Goal: Feedback & Contribution: Contribute content

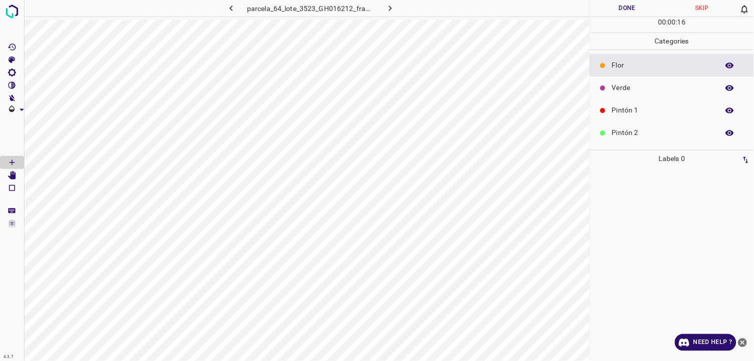
click at [654, 109] on p "Pintón 1" at bounding box center [663, 110] width 102 height 11
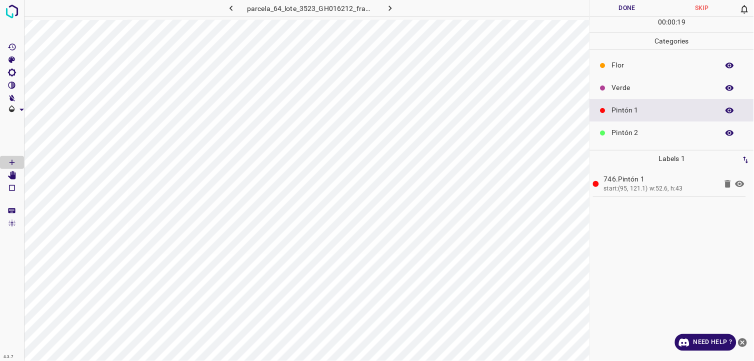
click at [617, 141] on div "Pintón 2" at bounding box center [672, 133] width 164 height 23
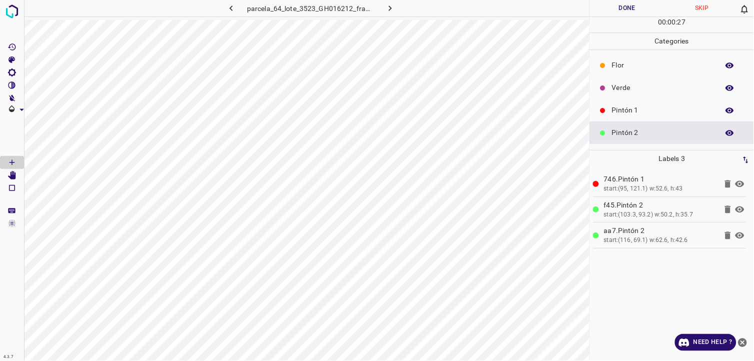
click at [636, 106] on p "Pintón 1" at bounding box center [663, 110] width 102 height 11
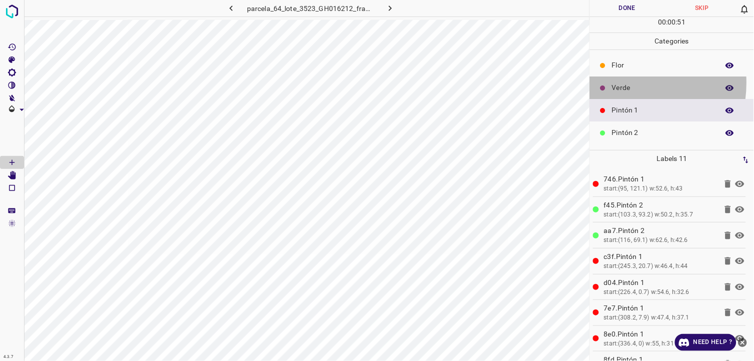
click at [621, 83] on p "Verde" at bounding box center [663, 88] width 102 height 11
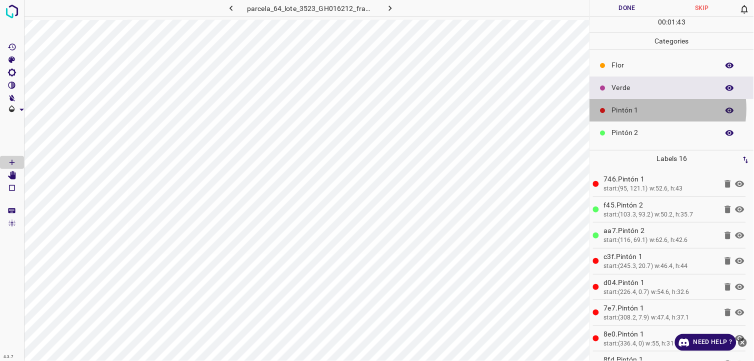
click at [648, 109] on p "Pintón 1" at bounding box center [663, 110] width 102 height 11
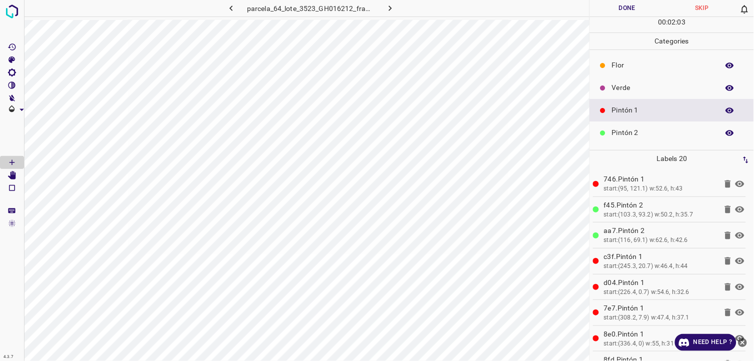
click at [617, 137] on p "Pintón 2" at bounding box center [663, 133] width 102 height 11
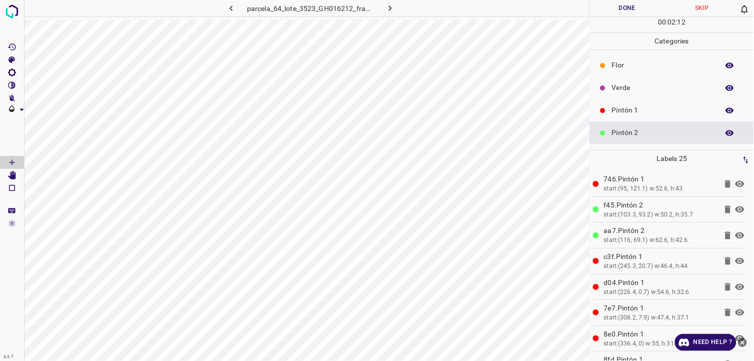
scroll to position [56, 0]
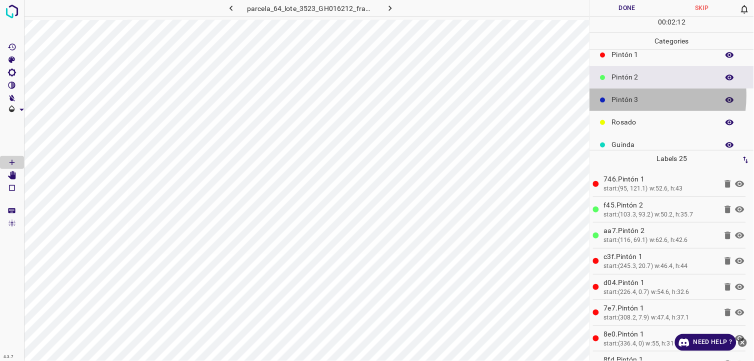
click at [618, 96] on p "Pintón 3" at bounding box center [663, 100] width 102 height 11
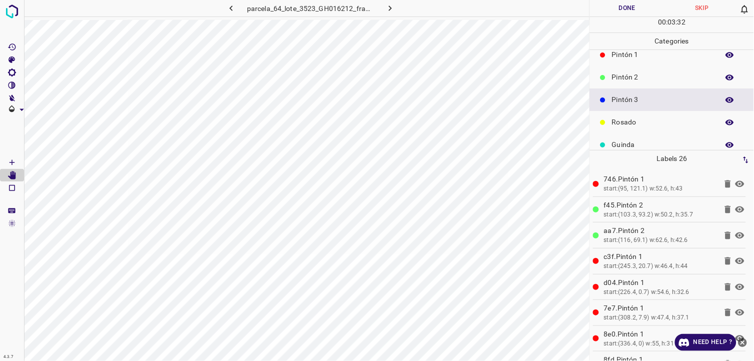
scroll to position [0, 0]
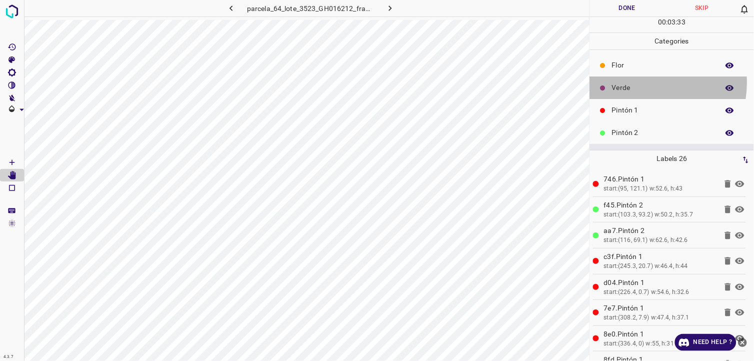
click at [641, 83] on p "Verde" at bounding box center [663, 88] width 102 height 11
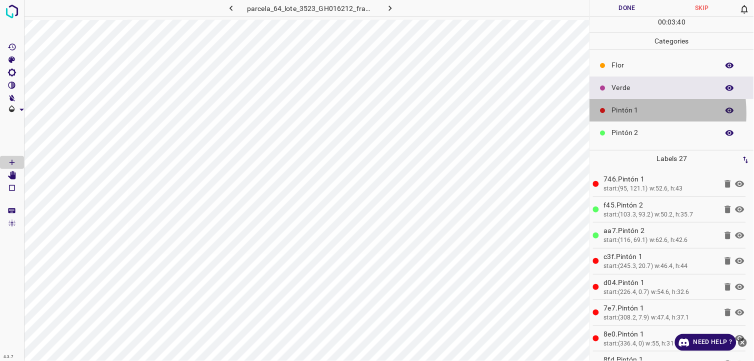
click at [612, 114] on div "Pintón 1" at bounding box center [672, 110] width 164 height 23
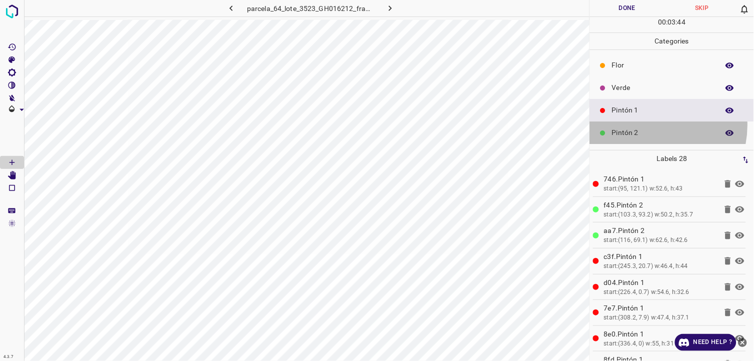
click at [648, 126] on div "Pintón 2" at bounding box center [672, 133] width 164 height 23
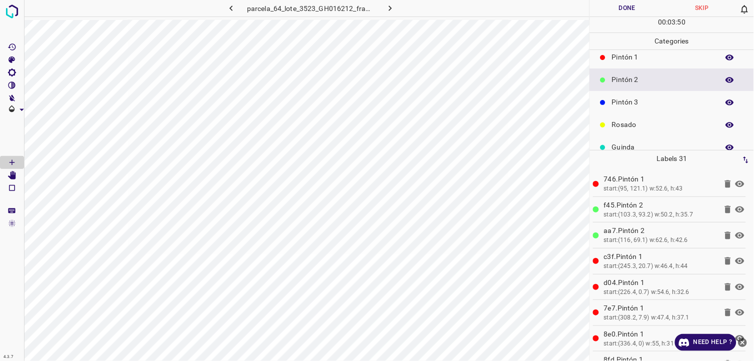
scroll to position [56, 0]
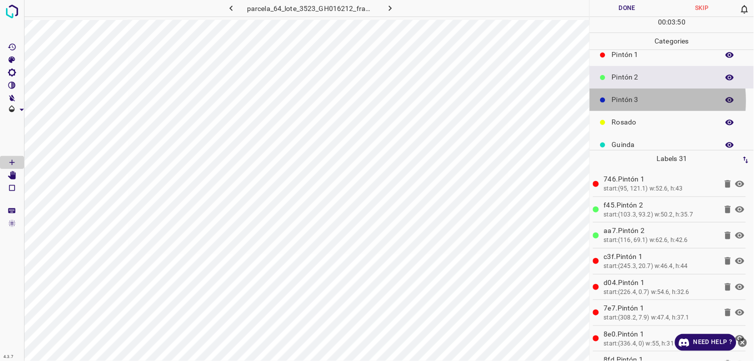
click at [625, 101] on p "Pintón 3" at bounding box center [663, 100] width 102 height 11
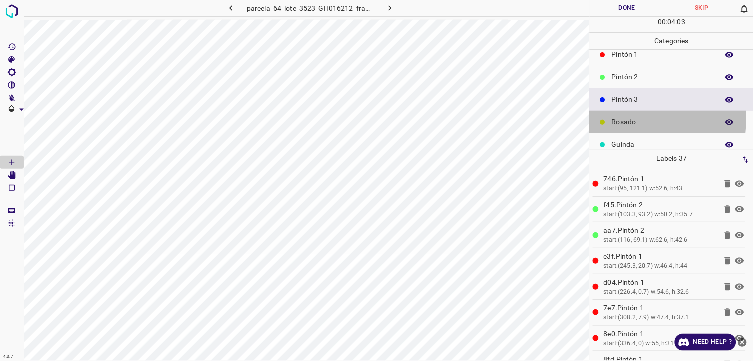
click at [627, 119] on p "Rosado" at bounding box center [663, 122] width 102 height 11
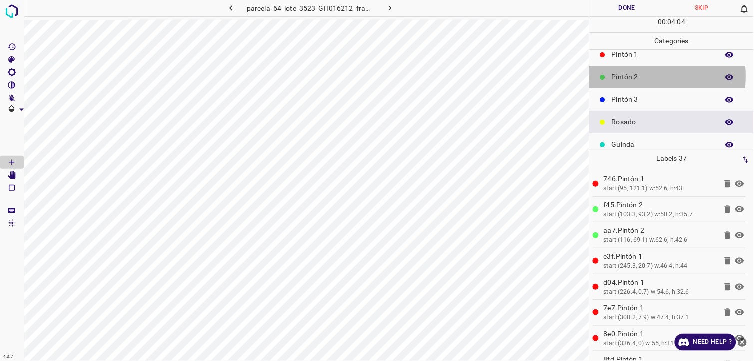
click at [632, 77] on p "Pintón 2" at bounding box center [663, 77] width 102 height 11
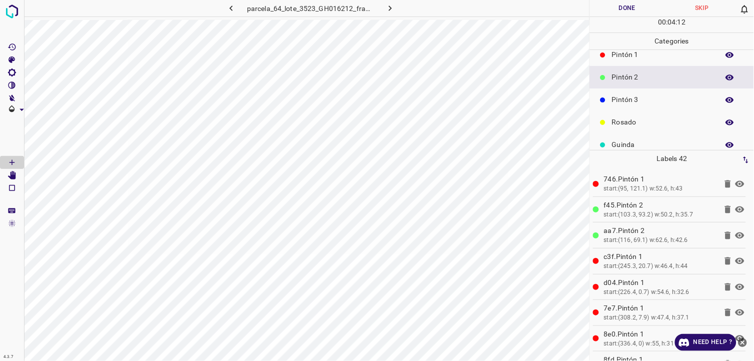
click at [627, 58] on p "Pintón 1" at bounding box center [663, 55] width 102 height 11
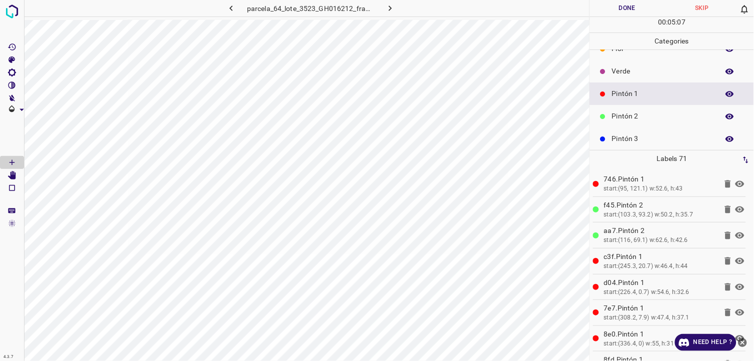
scroll to position [0, 0]
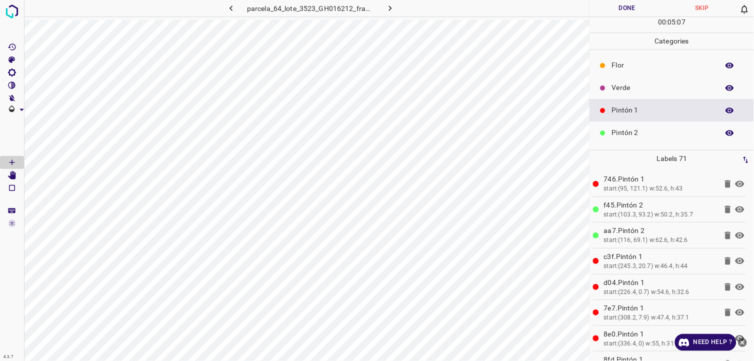
click at [637, 88] on p "Verde" at bounding box center [663, 88] width 102 height 11
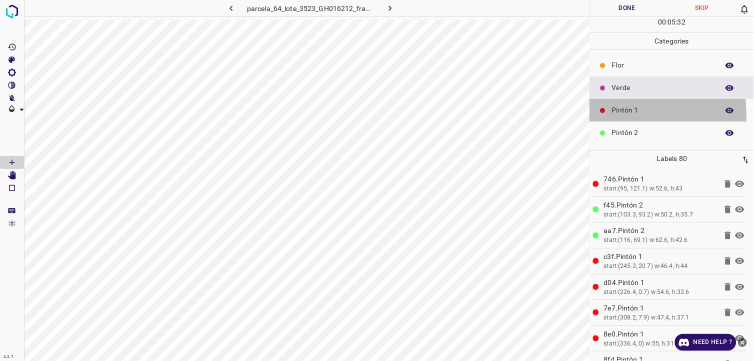
click at [612, 115] on div "Pintón 1" at bounding box center [672, 110] width 164 height 23
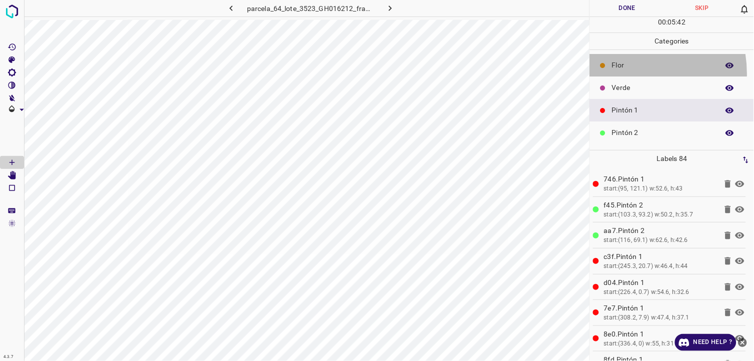
click at [622, 74] on div "Flor" at bounding box center [672, 65] width 164 height 23
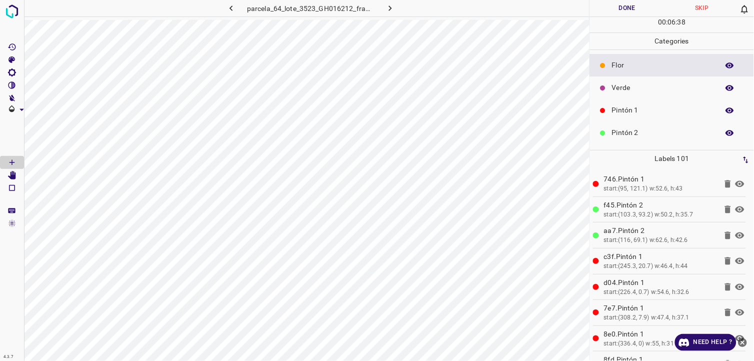
click at [650, 116] on p "Pintón 1" at bounding box center [663, 110] width 102 height 11
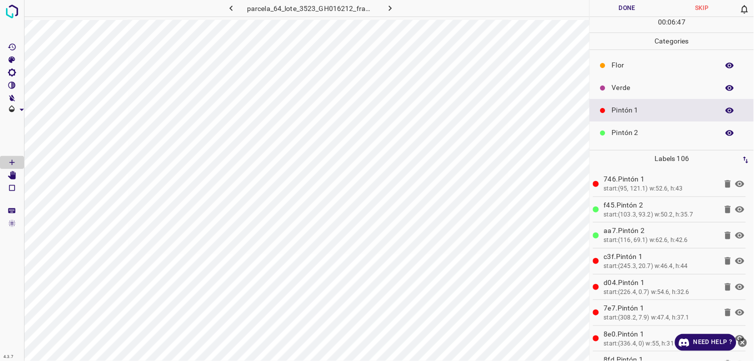
click at [619, 85] on p "Verde" at bounding box center [663, 88] width 102 height 11
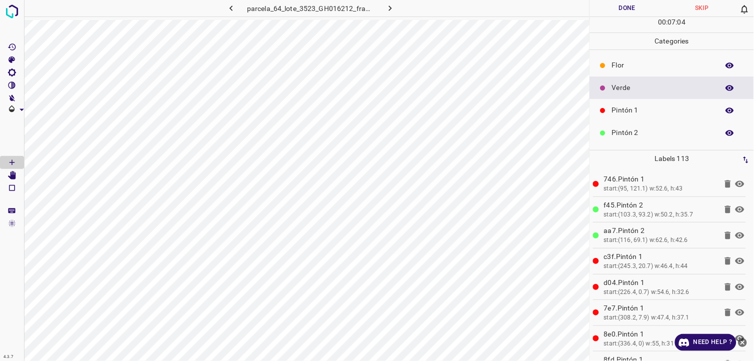
click at [637, 113] on p "Pintón 1" at bounding box center [663, 110] width 102 height 11
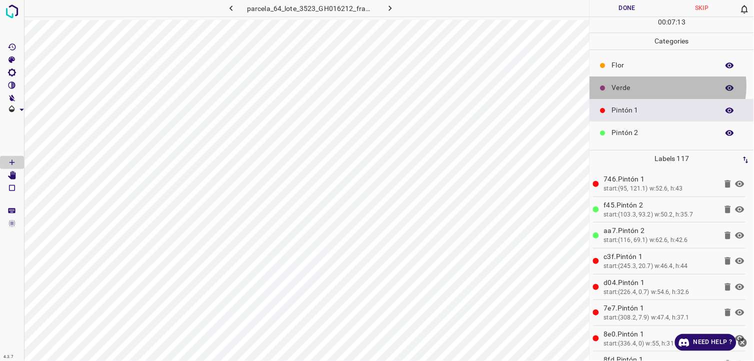
click at [662, 86] on p "Verde" at bounding box center [663, 88] width 102 height 11
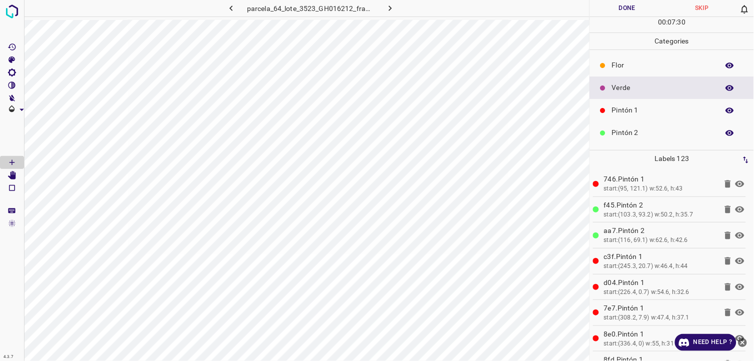
click at [629, 109] on p "Pintón 1" at bounding box center [663, 110] width 102 height 11
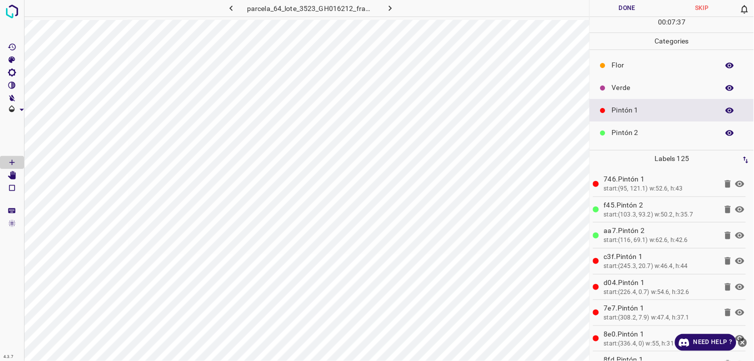
click at [633, 62] on p "Flor" at bounding box center [663, 65] width 102 height 11
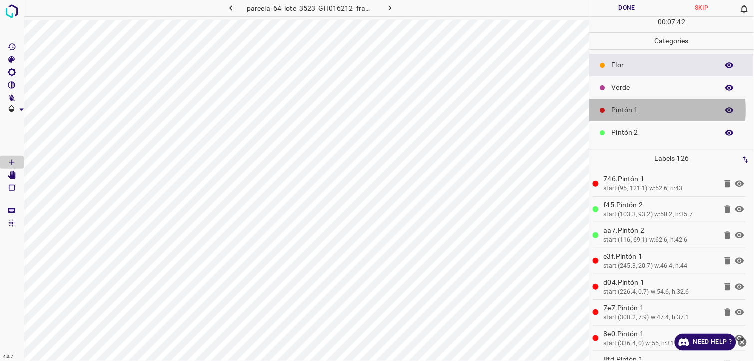
click at [615, 111] on p "Pintón 1" at bounding box center [663, 110] width 102 height 11
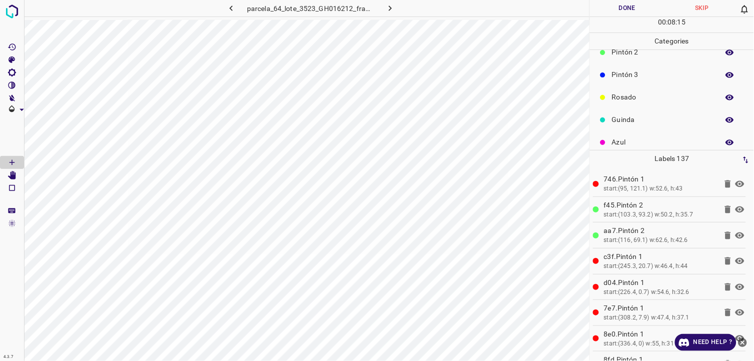
scroll to position [88, 0]
click at [626, 114] on p "Guinda" at bounding box center [663, 113] width 102 height 11
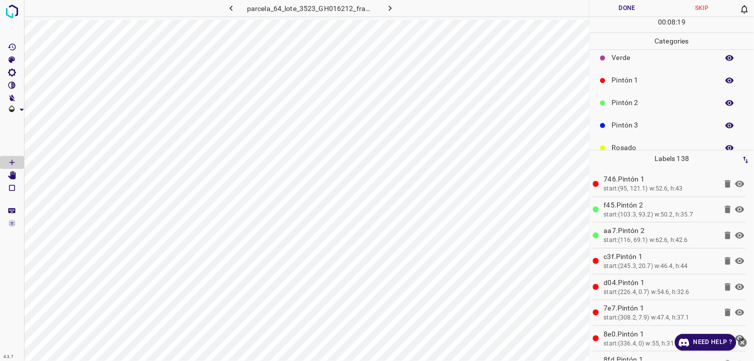
scroll to position [0, 0]
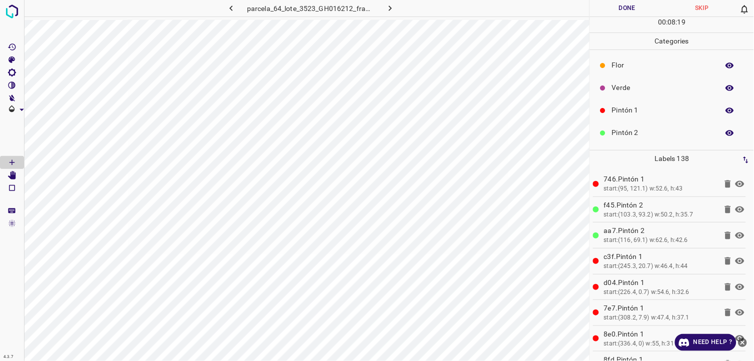
click at [627, 111] on p "Pintón 1" at bounding box center [663, 110] width 102 height 11
click at [619, 132] on div "Pintón 2" at bounding box center [672, 133] width 164 height 23
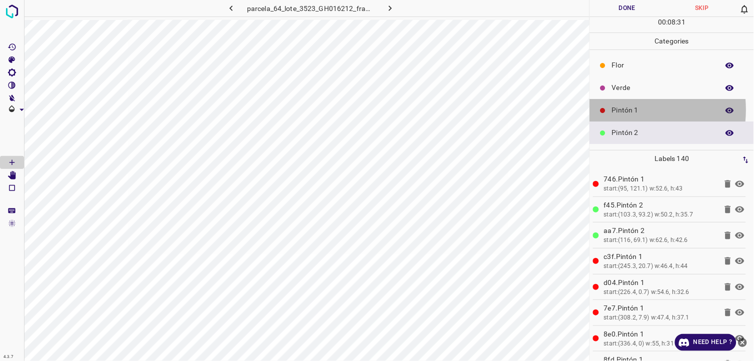
click at [627, 110] on p "Pintón 1" at bounding box center [663, 110] width 102 height 11
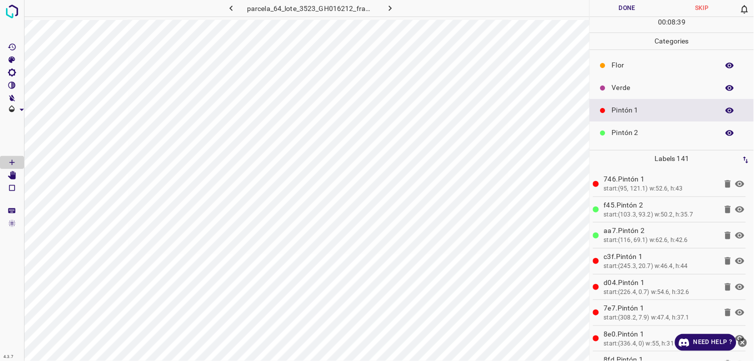
click at [615, 12] on button "Done" at bounding box center [627, 8] width 75 height 17
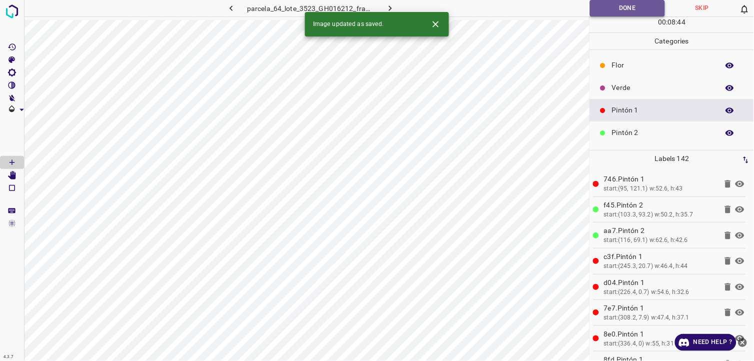
click at [616, 10] on button "Done" at bounding box center [627, 8] width 75 height 17
click at [391, 6] on icon "button" at bounding box center [390, 8] width 11 height 11
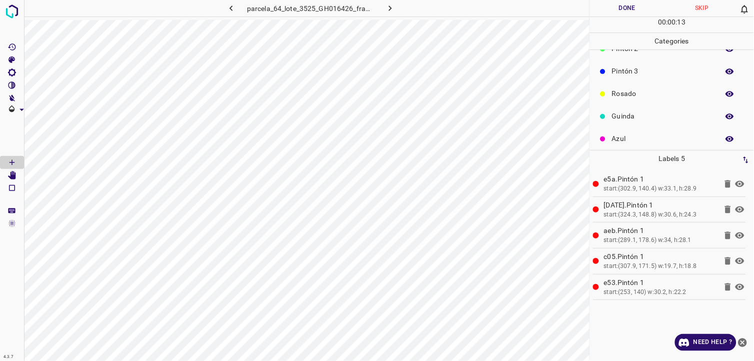
scroll to position [88, 0]
click at [621, 112] on p "Guinda" at bounding box center [663, 113] width 102 height 11
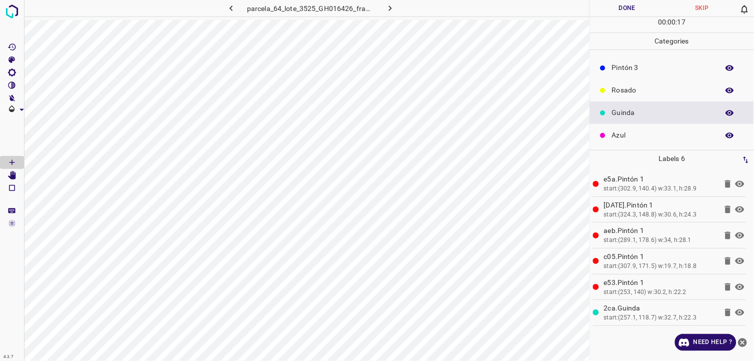
scroll to position [32, 0]
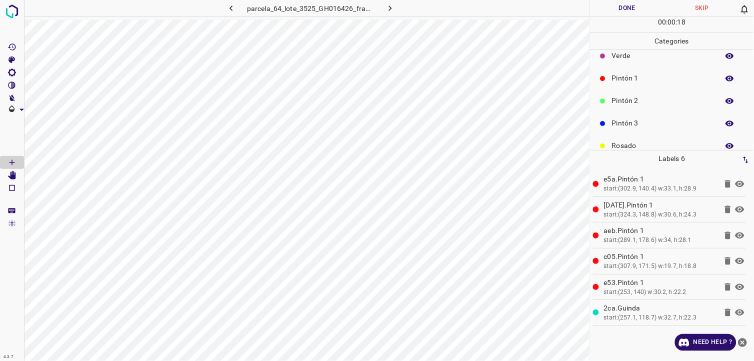
drag, startPoint x: 628, startPoint y: 76, endPoint x: 601, endPoint y: 84, distance: 28.3
click at [627, 76] on p "Pintón 1" at bounding box center [663, 78] width 102 height 11
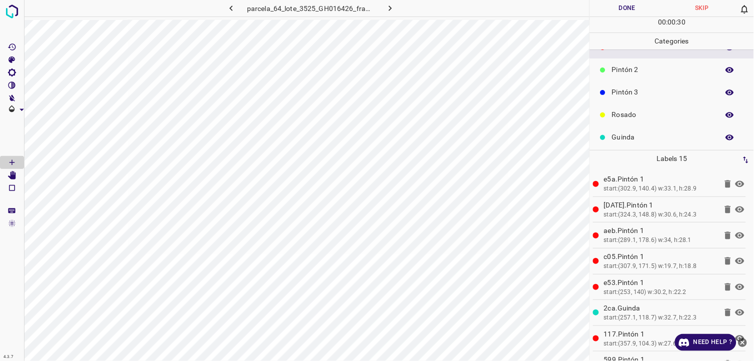
scroll to position [88, 0]
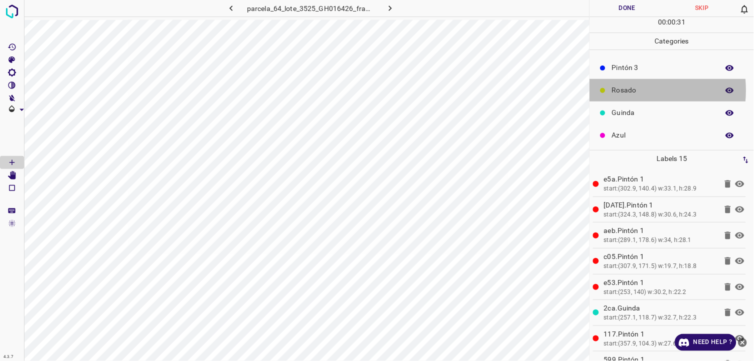
click at [623, 90] on p "Rosado" at bounding box center [663, 90] width 102 height 11
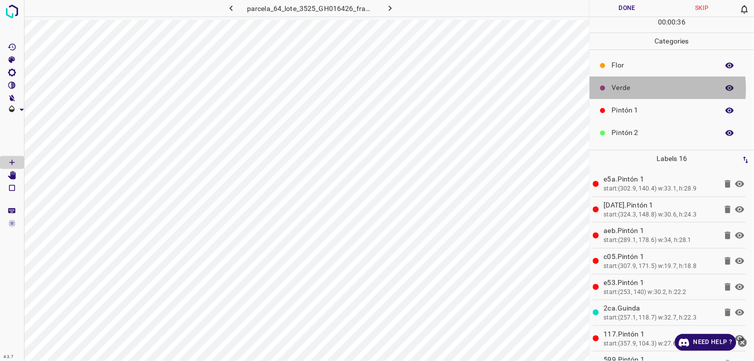
click at [632, 89] on p "Verde" at bounding box center [663, 88] width 102 height 11
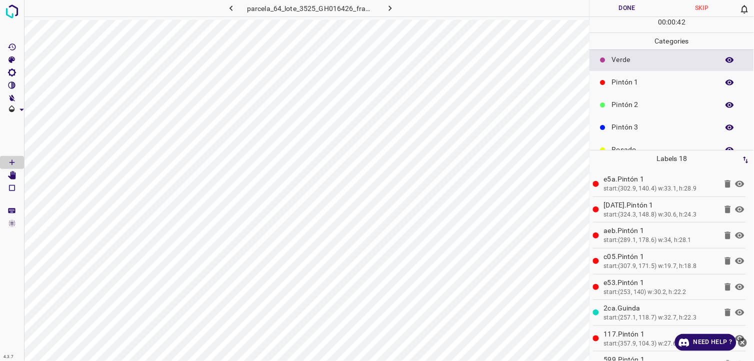
scroll to position [88, 0]
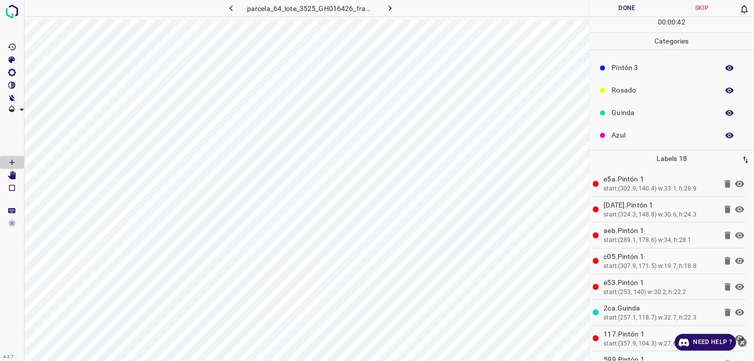
click at [636, 143] on div "Azul" at bounding box center [672, 135] width 164 height 23
click at [668, 99] on div "Rosado" at bounding box center [672, 90] width 164 height 23
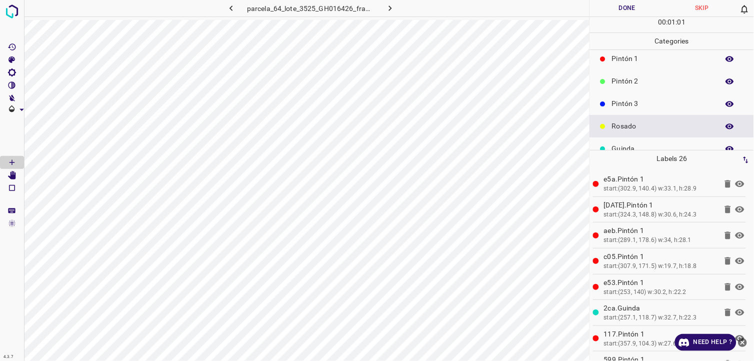
scroll to position [32, 0]
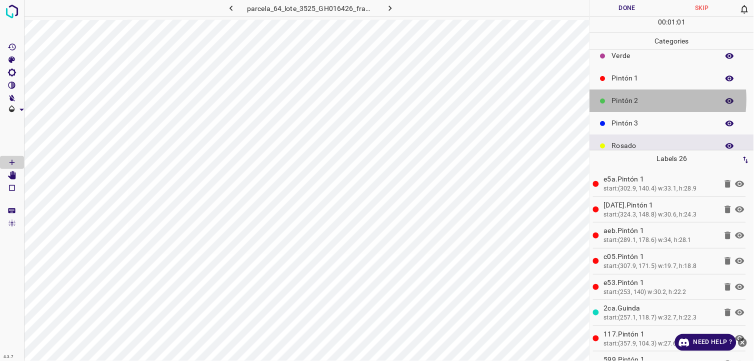
click at [627, 99] on p "Pintón 2" at bounding box center [663, 101] width 102 height 11
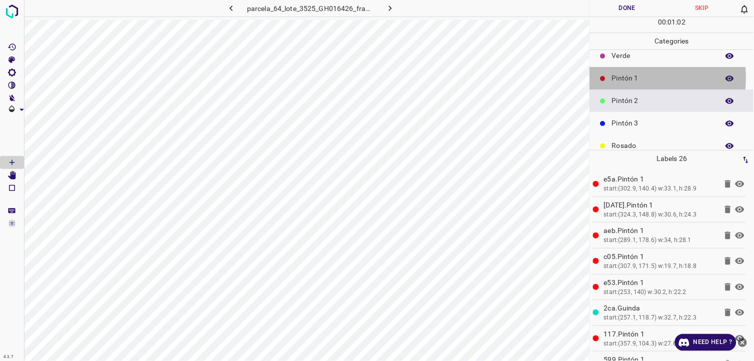
click at [622, 77] on p "Pintón 1" at bounding box center [663, 78] width 102 height 11
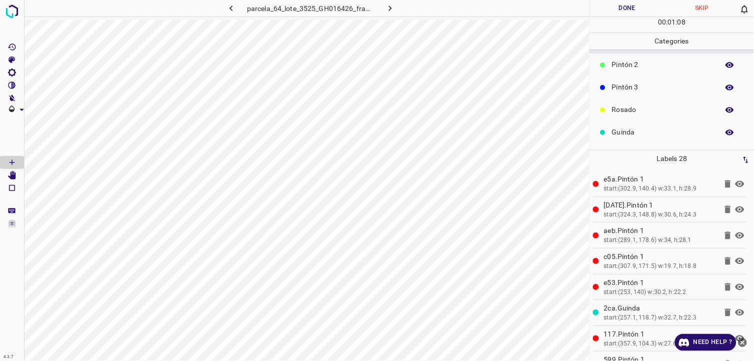
scroll to position [88, 0]
drag, startPoint x: 649, startPoint y: 140, endPoint x: 612, endPoint y: 134, distance: 38.1
click at [649, 141] on div "Azul" at bounding box center [672, 135] width 164 height 23
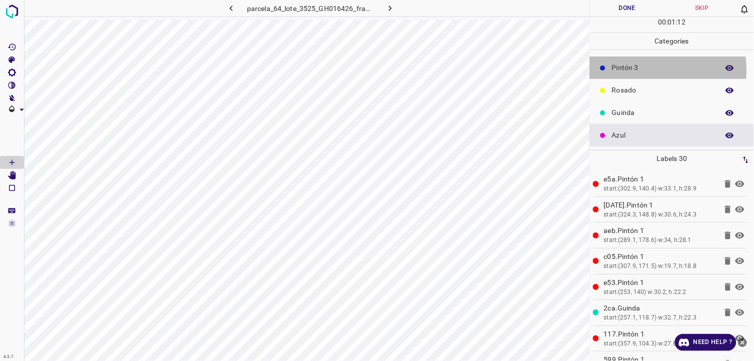
click at [633, 70] on p "Pintón 3" at bounding box center [663, 68] width 102 height 11
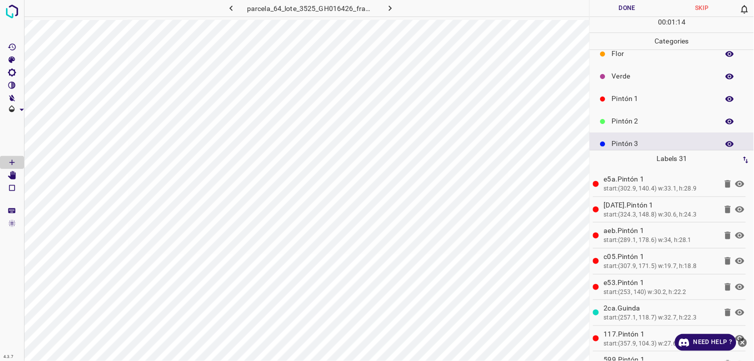
scroll to position [0, 0]
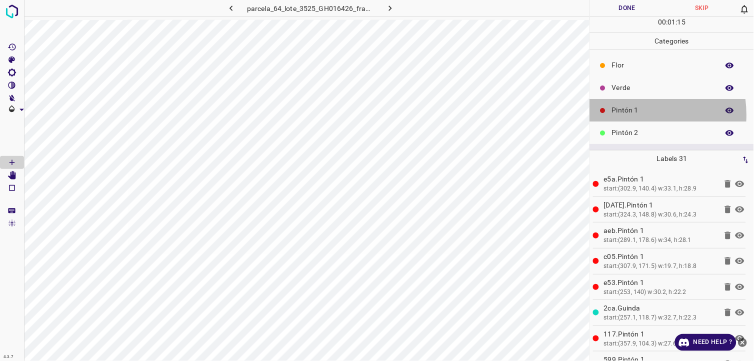
click at [632, 115] on p "Pintón 1" at bounding box center [663, 110] width 102 height 11
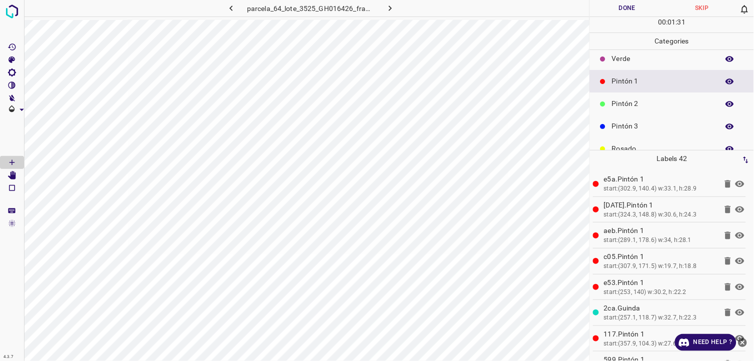
scroll to position [56, 0]
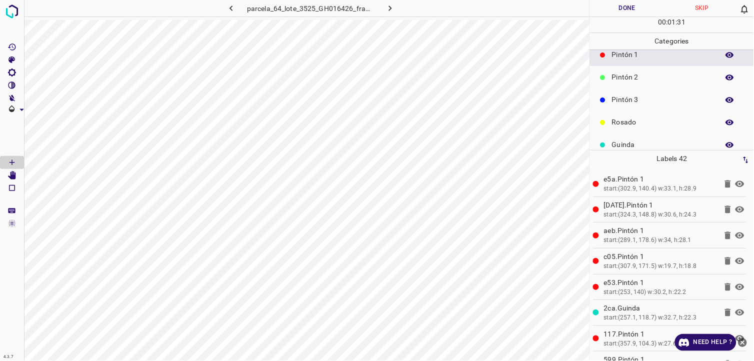
click at [638, 93] on div "Pintón 3" at bounding box center [672, 100] width 164 height 23
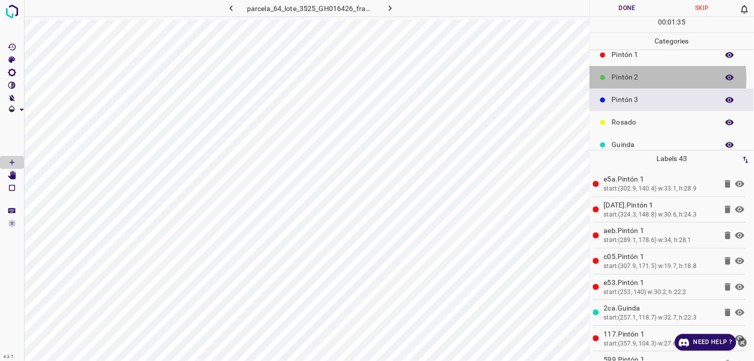
click at [638, 79] on p "Pintón 2" at bounding box center [663, 77] width 102 height 11
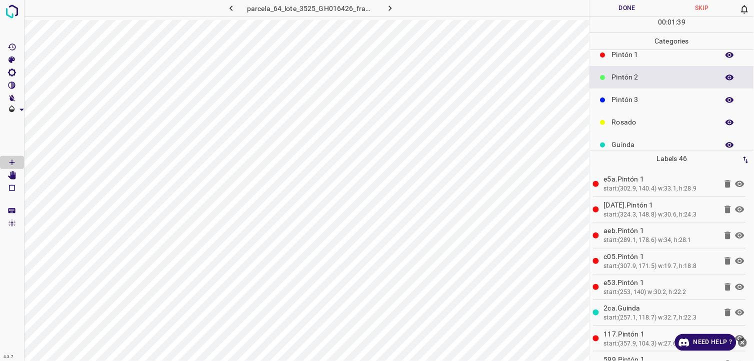
click at [632, 63] on div "Pintón 1" at bounding box center [672, 55] width 164 height 23
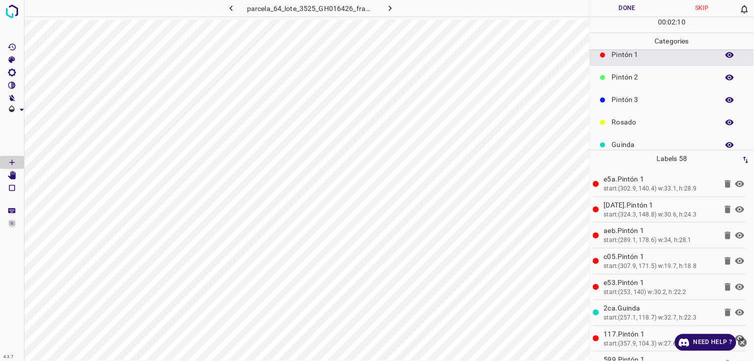
click at [640, 77] on p "Pintón 2" at bounding box center [663, 77] width 102 height 11
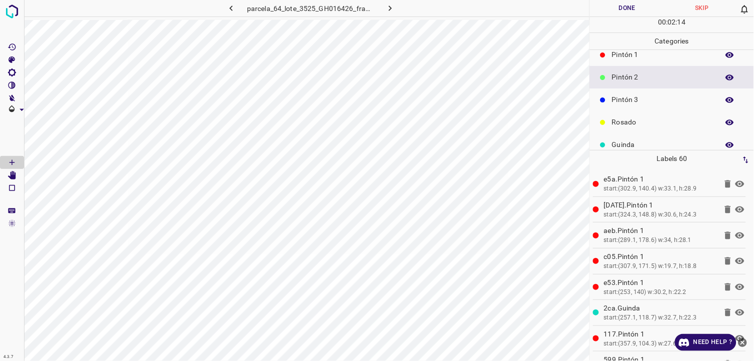
click at [616, 62] on div "Pintón 1" at bounding box center [672, 55] width 164 height 23
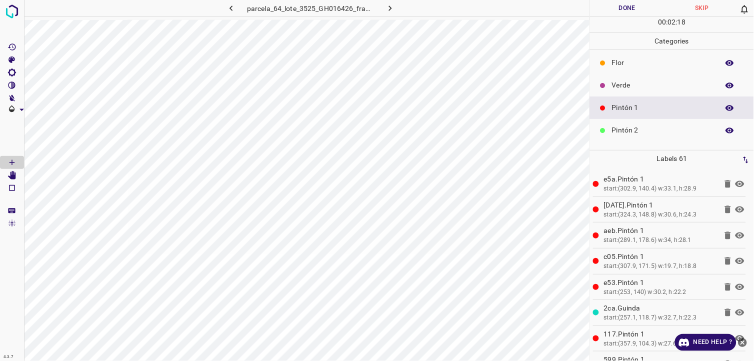
scroll to position [0, 0]
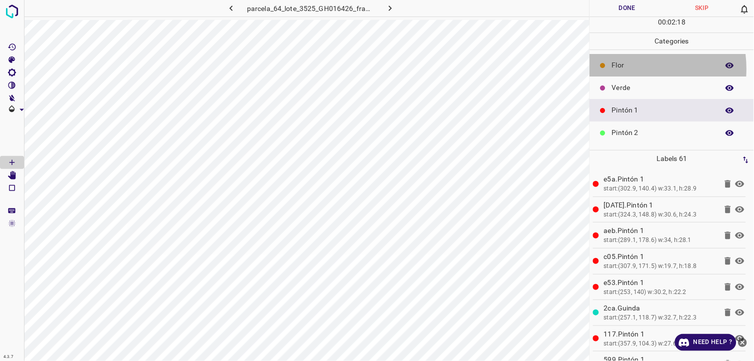
click at [624, 69] on p "Flor" at bounding box center [663, 65] width 102 height 11
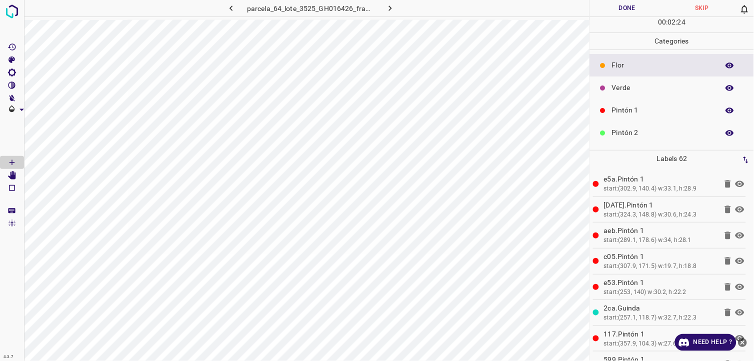
click at [634, 114] on p "Pintón 1" at bounding box center [663, 110] width 102 height 11
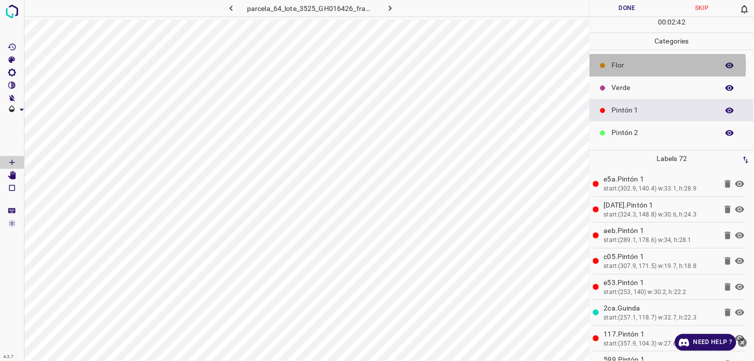
click at [636, 66] on p "Flor" at bounding box center [663, 65] width 102 height 11
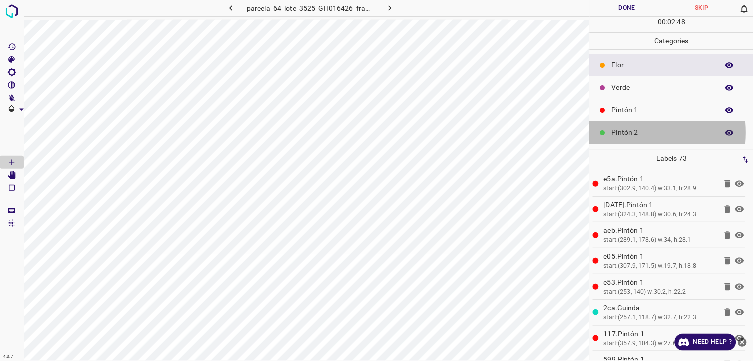
click at [619, 133] on p "Pintón 2" at bounding box center [663, 133] width 102 height 11
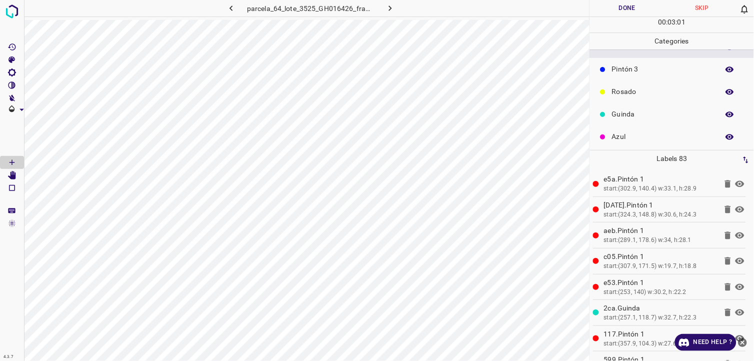
scroll to position [88, 0]
click at [631, 124] on ul "[PERSON_NAME] Verde Pintón 1 Pintón 2 Pintón 3 [PERSON_NAME] Azul" at bounding box center [672, 56] width 164 height 188
click at [610, 133] on div "Azul" at bounding box center [672, 135] width 164 height 23
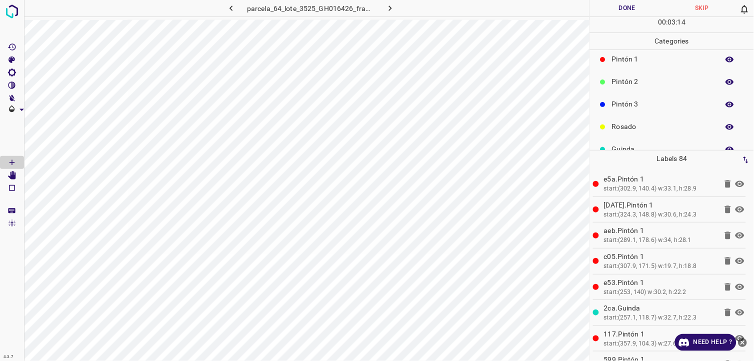
scroll to position [32, 0]
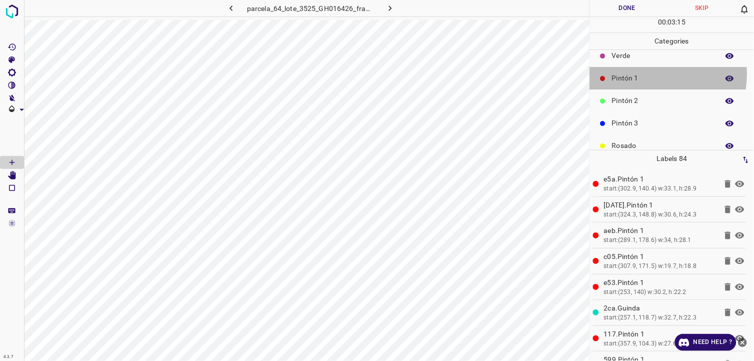
click at [634, 73] on p "Pintón 1" at bounding box center [663, 78] width 102 height 11
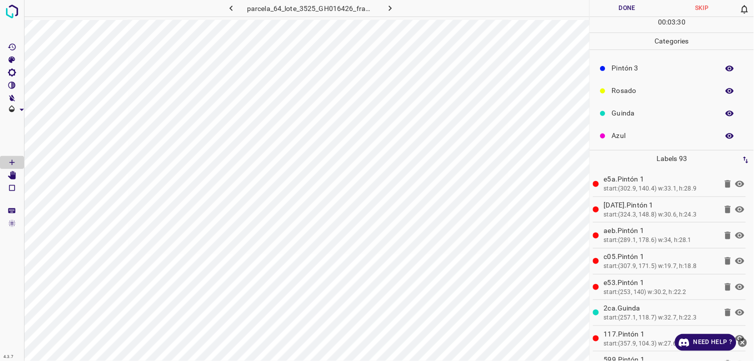
scroll to position [88, 0]
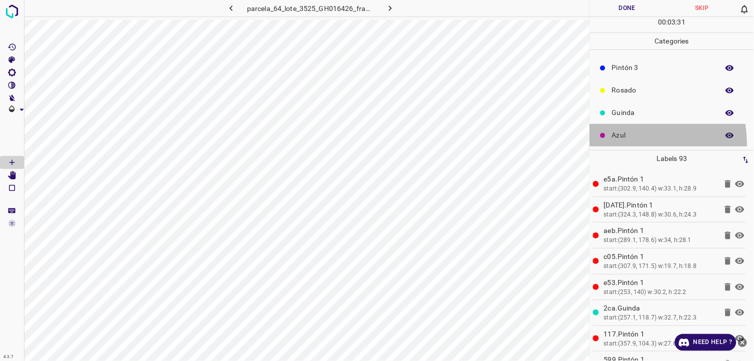
click at [629, 144] on div "Azul" at bounding box center [672, 135] width 164 height 23
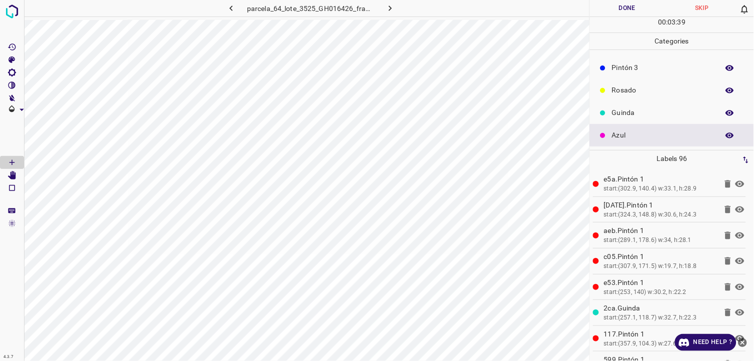
scroll to position [32, 0]
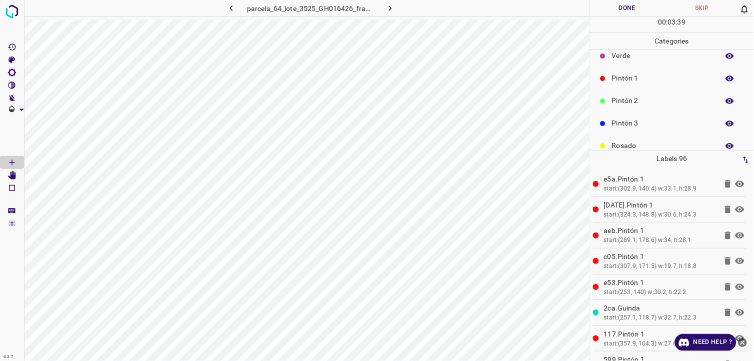
click at [633, 107] on div "Pintón 2" at bounding box center [672, 101] width 164 height 23
click at [627, 83] on p "Pintón 1" at bounding box center [663, 78] width 102 height 11
click at [626, 101] on p "Pintón 2" at bounding box center [663, 101] width 102 height 11
click at [667, 78] on p "Pintón 1" at bounding box center [663, 78] width 102 height 11
click at [667, 104] on p "Pintón 2" at bounding box center [663, 101] width 102 height 11
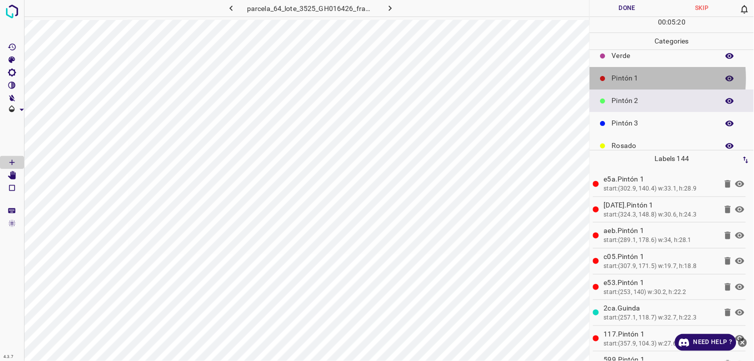
click at [617, 78] on p "Pintón 1" at bounding box center [663, 78] width 102 height 11
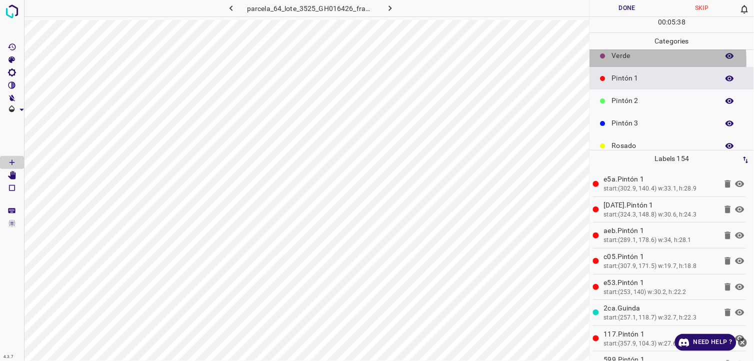
click at [631, 60] on p "Verde" at bounding box center [663, 56] width 102 height 11
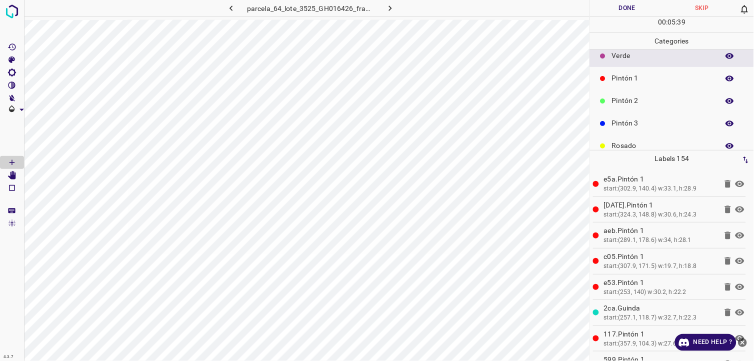
scroll to position [0, 0]
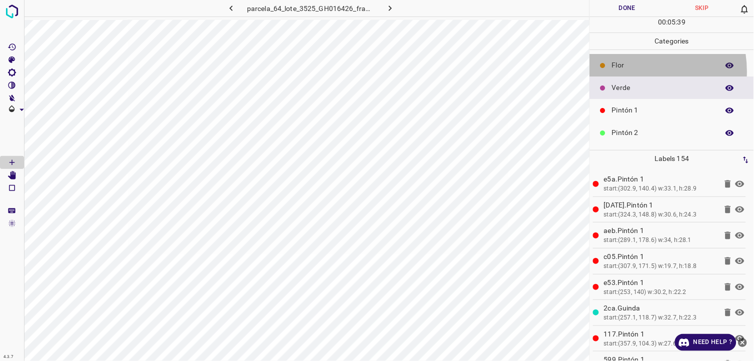
click at [631, 72] on div "Flor" at bounding box center [672, 65] width 164 height 23
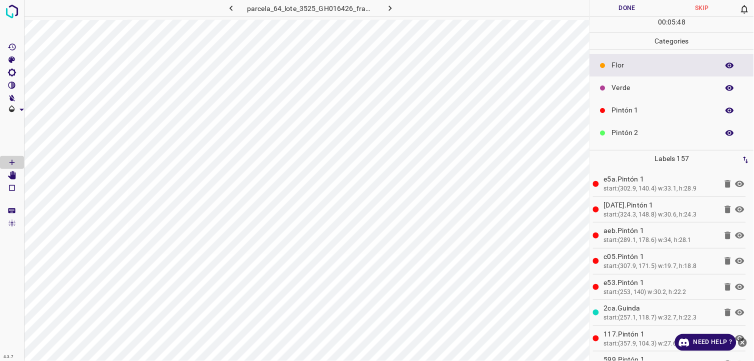
click at [622, 90] on p "Verde" at bounding box center [663, 88] width 102 height 11
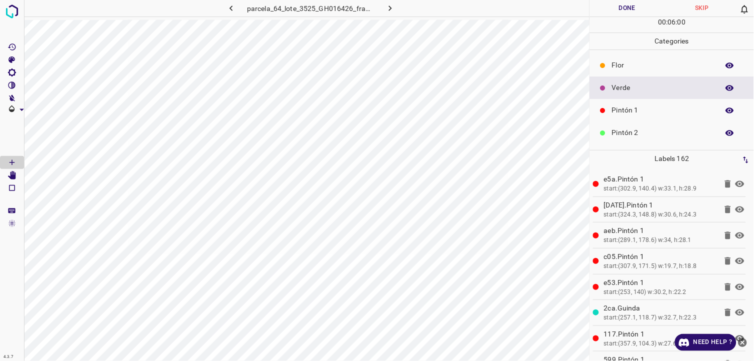
click at [661, 57] on div "Flor" at bounding box center [672, 65] width 164 height 23
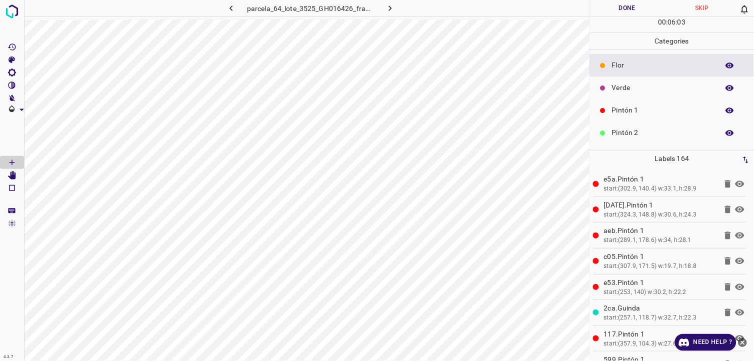
click at [636, 107] on p "Pintón 1" at bounding box center [663, 110] width 102 height 11
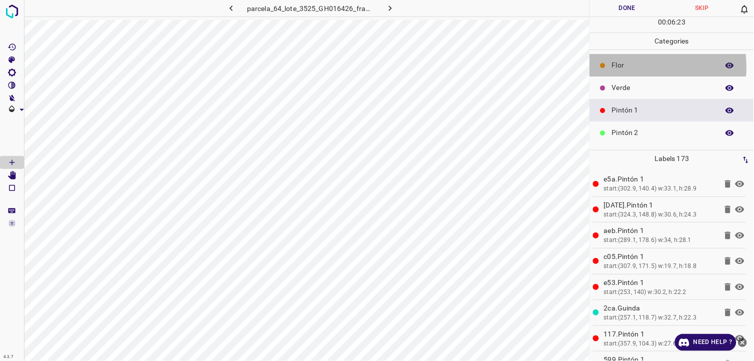
click at [627, 68] on p "Flor" at bounding box center [663, 65] width 102 height 11
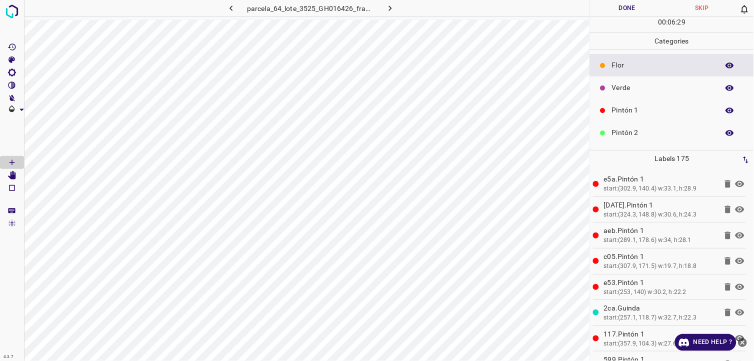
click at [660, 86] on p "Verde" at bounding box center [663, 88] width 102 height 11
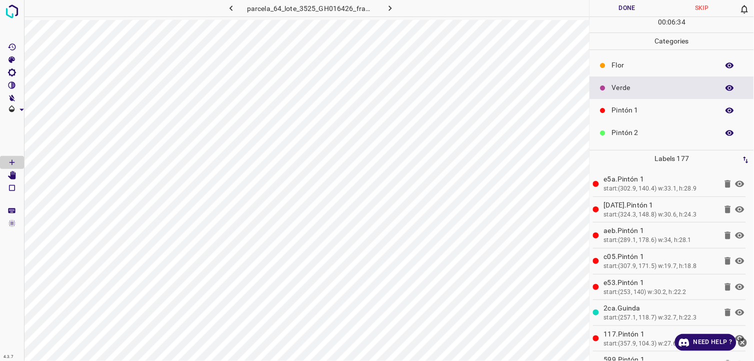
click at [625, 117] on div "Pintón 1" at bounding box center [672, 110] width 164 height 23
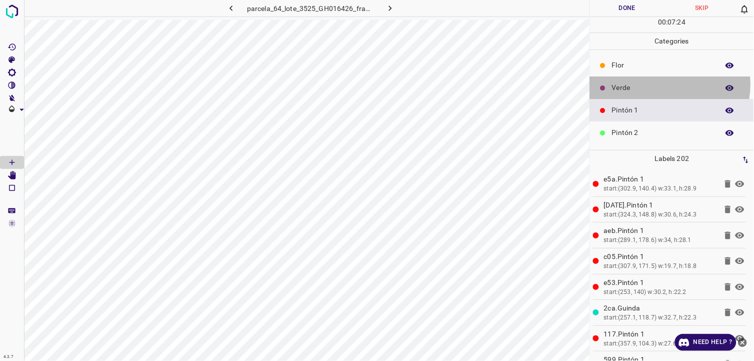
click at [669, 86] on p "Verde" at bounding box center [663, 88] width 102 height 11
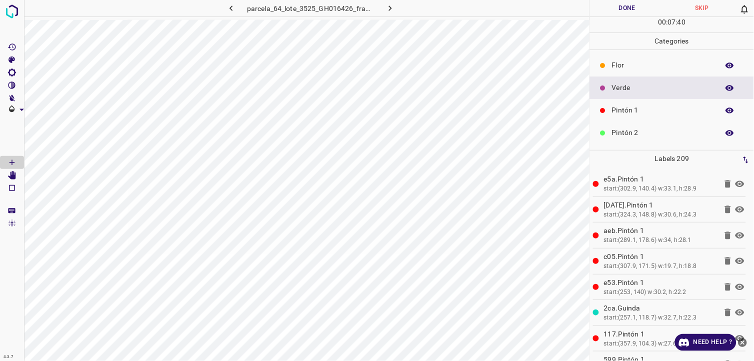
click at [637, 127] on div "Pintón 2" at bounding box center [672, 133] width 164 height 23
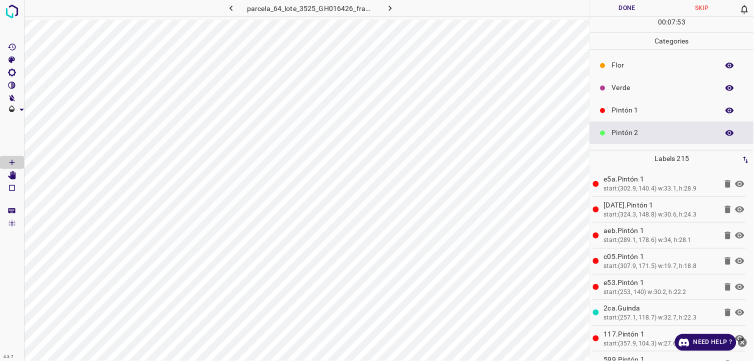
click at [616, 88] on p "Verde" at bounding box center [663, 88] width 102 height 11
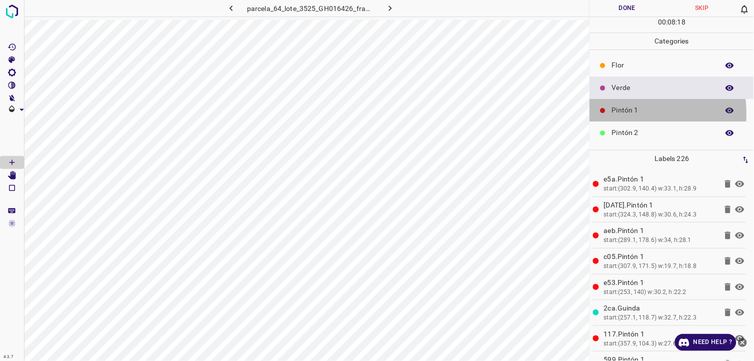
click at [617, 114] on p "Pintón 1" at bounding box center [663, 110] width 102 height 11
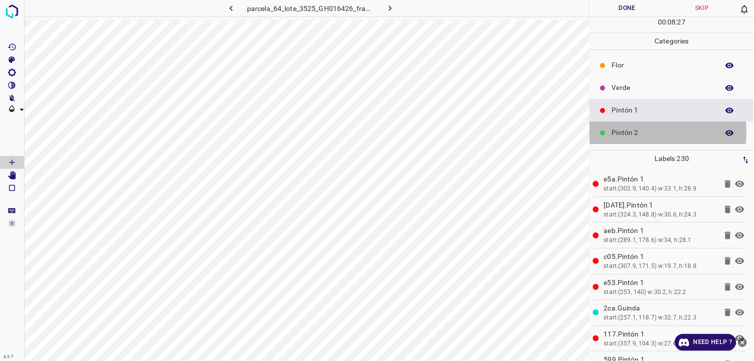
click at [645, 133] on p "Pintón 2" at bounding box center [663, 133] width 102 height 11
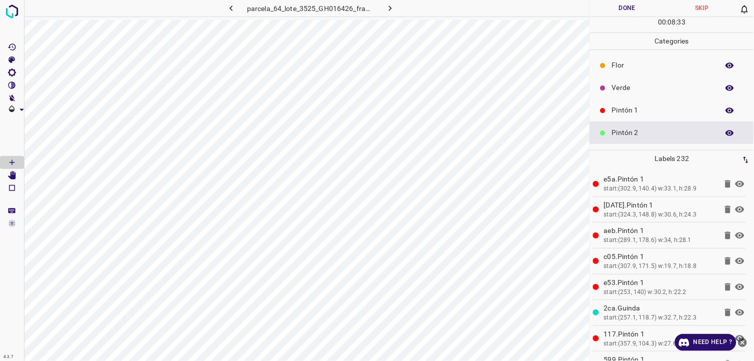
scroll to position [56, 0]
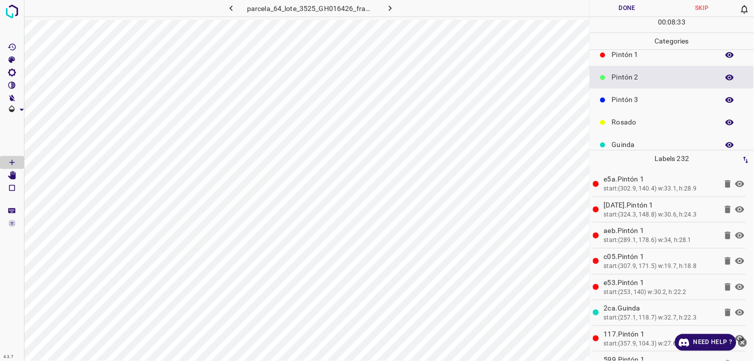
click at [647, 104] on p "Pintón 3" at bounding box center [663, 100] width 102 height 11
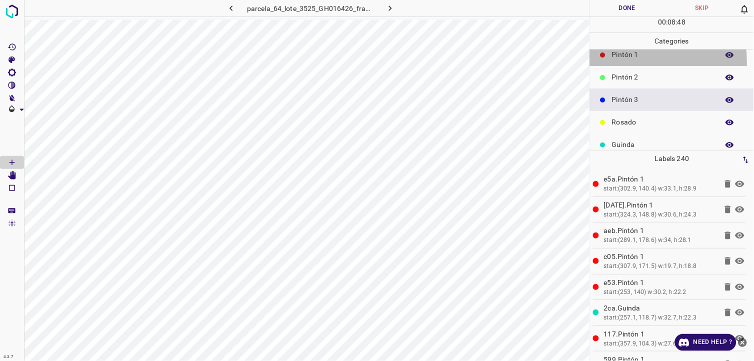
click at [628, 62] on div "Pintón 1" at bounding box center [672, 55] width 164 height 23
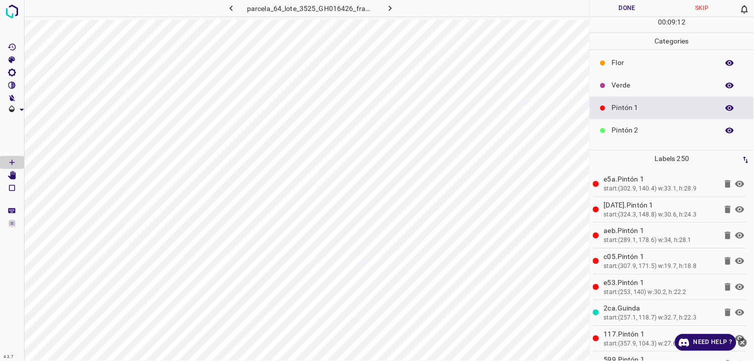
scroll to position [0, 0]
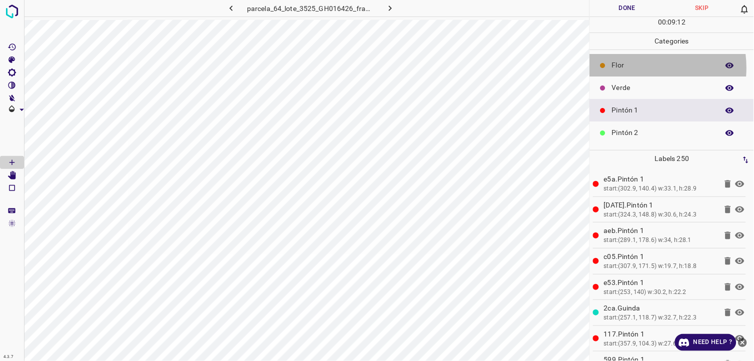
click at [634, 68] on p "Flor" at bounding box center [663, 65] width 102 height 11
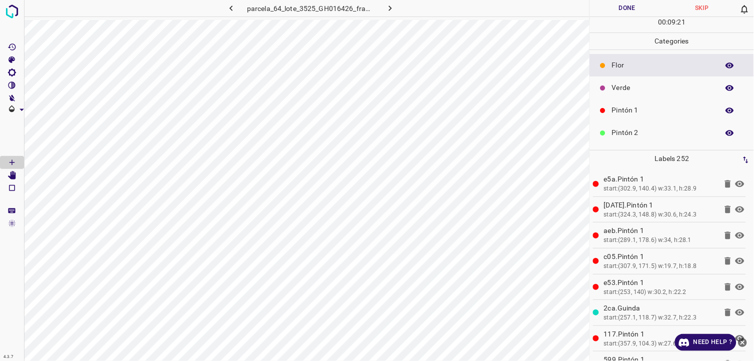
click at [627, 93] on div "Verde" at bounding box center [672, 88] width 164 height 23
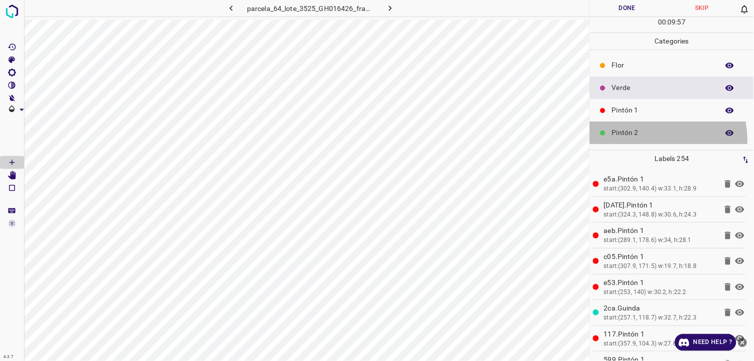
click at [661, 137] on div "Pintón 2" at bounding box center [672, 133] width 164 height 23
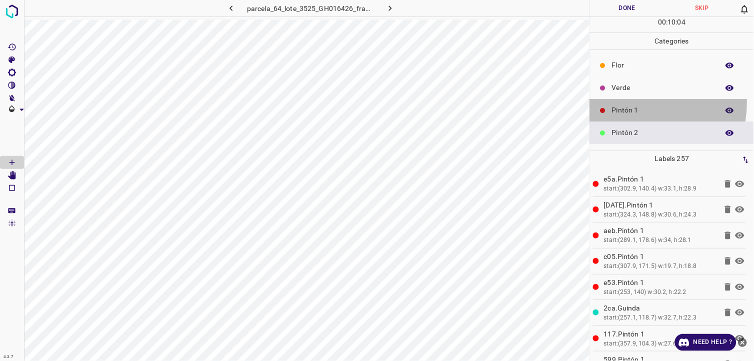
click at [622, 102] on div "Pintón 1" at bounding box center [672, 110] width 164 height 23
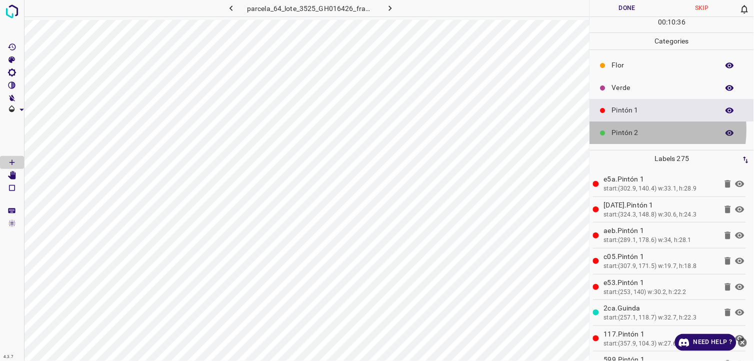
click at [629, 130] on p "Pintón 2" at bounding box center [663, 133] width 102 height 11
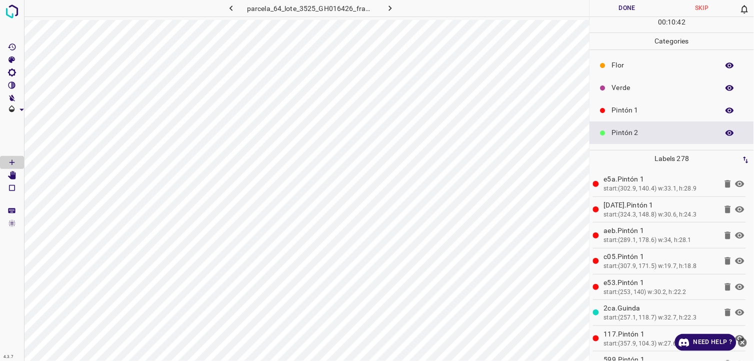
scroll to position [56, 0]
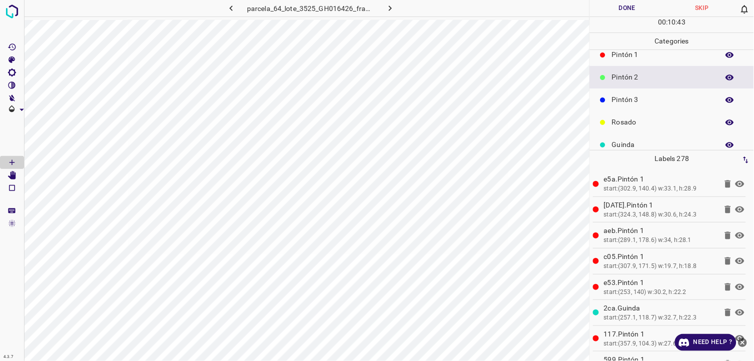
click at [631, 127] on p "Rosado" at bounding box center [663, 122] width 102 height 11
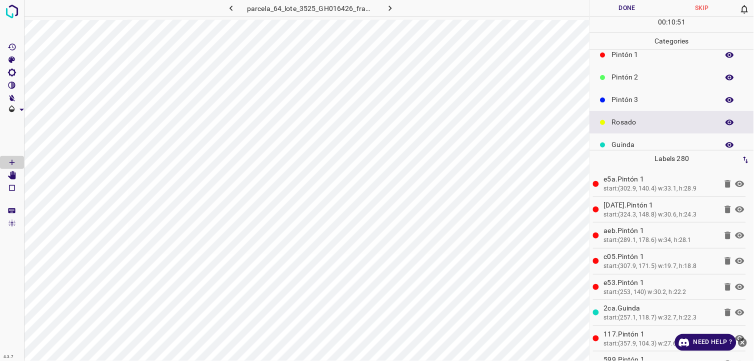
click at [621, 58] on p "Pintón 1" at bounding box center [663, 55] width 102 height 11
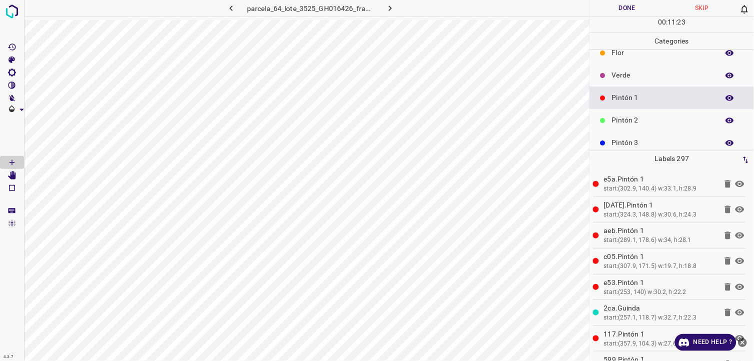
scroll to position [0, 0]
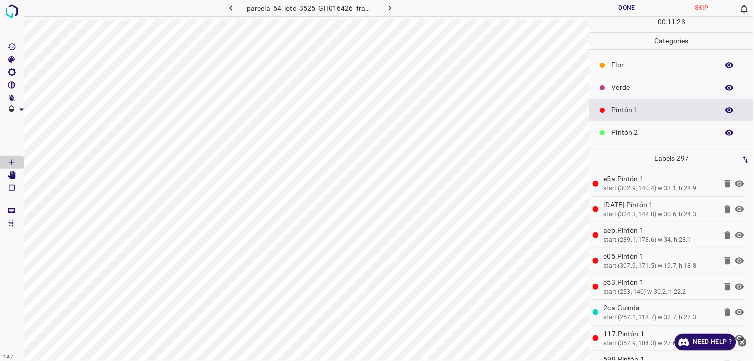
click at [649, 87] on p "Verde" at bounding box center [663, 88] width 102 height 11
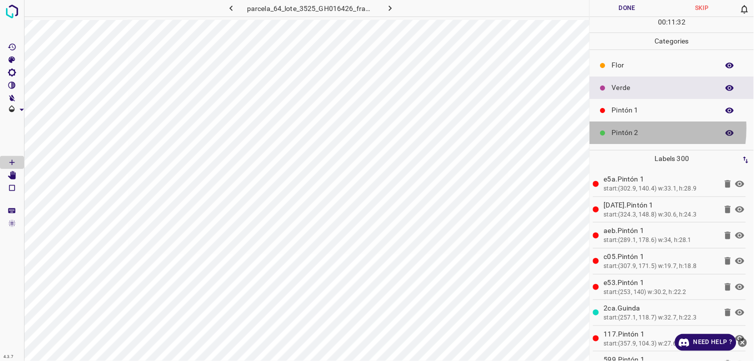
click at [626, 131] on p "Pintón 2" at bounding box center [663, 133] width 102 height 11
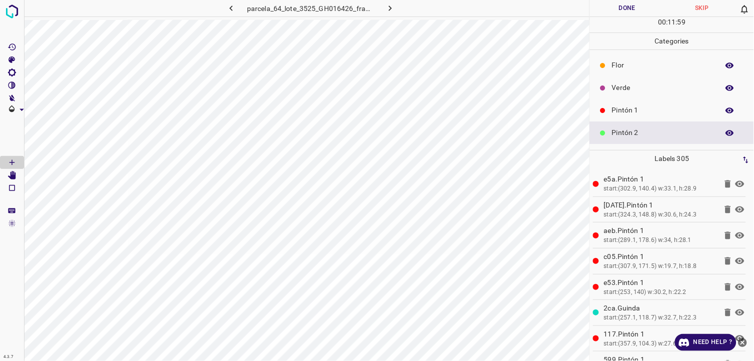
scroll to position [88, 0]
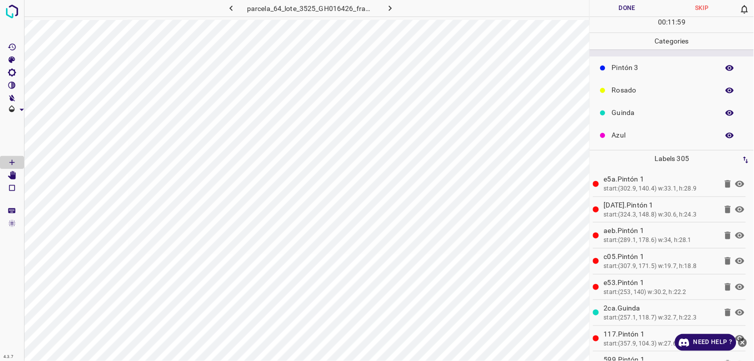
drag, startPoint x: 631, startPoint y: 94, endPoint x: 626, endPoint y: 95, distance: 5.2
click at [626, 95] on p "Rosado" at bounding box center [663, 90] width 102 height 11
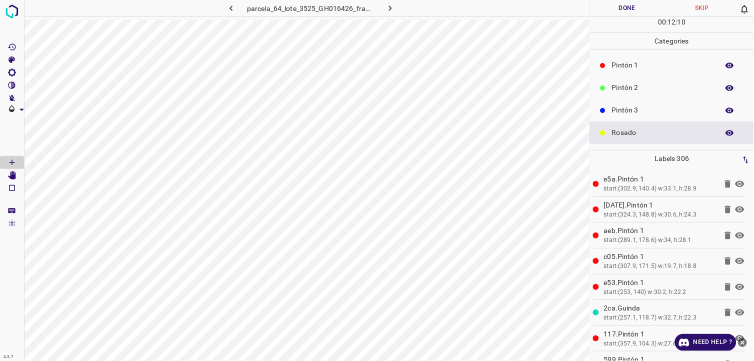
scroll to position [32, 0]
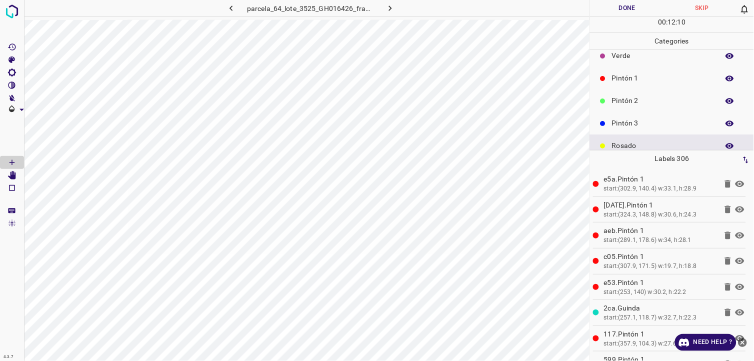
drag, startPoint x: 628, startPoint y: 92, endPoint x: 630, endPoint y: 72, distance: 20.2
click at [628, 86] on ul "[PERSON_NAME] Verde Pintón 1 Pintón 2 Pintón 3 [PERSON_NAME] Azul" at bounding box center [672, 112] width 164 height 188
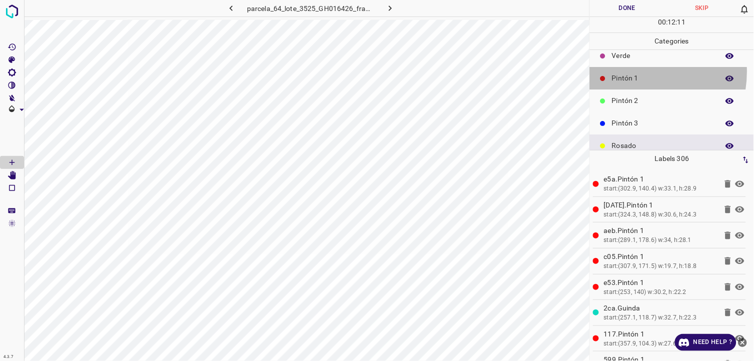
click at [630, 72] on div "Pintón 1" at bounding box center [672, 78] width 164 height 23
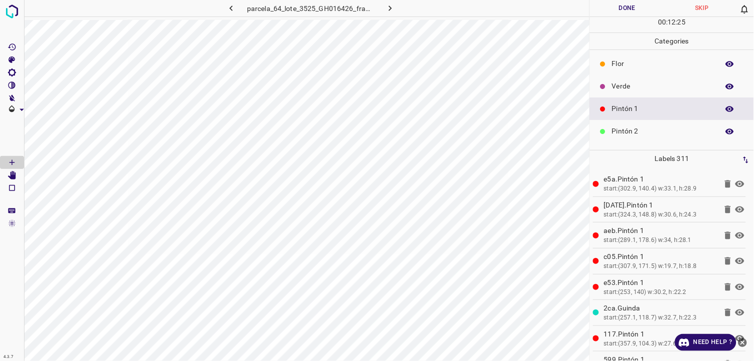
scroll to position [0, 0]
click at [625, 54] on div "Flor" at bounding box center [672, 65] width 164 height 23
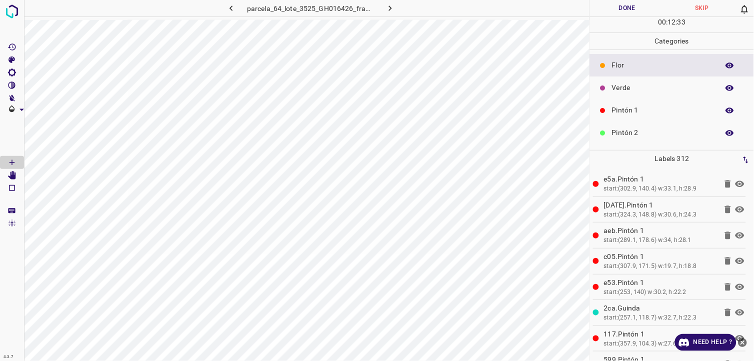
click at [627, 109] on p "Pintón 1" at bounding box center [663, 110] width 102 height 11
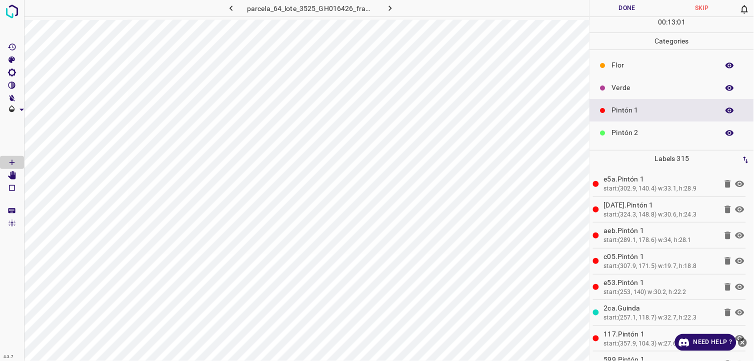
click at [636, 72] on div "Flor" at bounding box center [672, 65] width 164 height 23
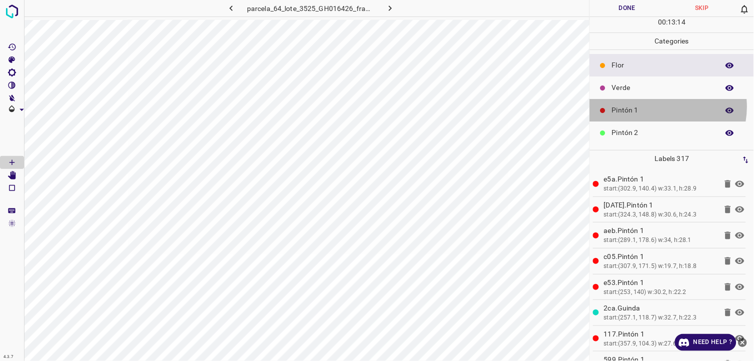
click at [660, 107] on p "Pintón 1" at bounding box center [663, 110] width 102 height 11
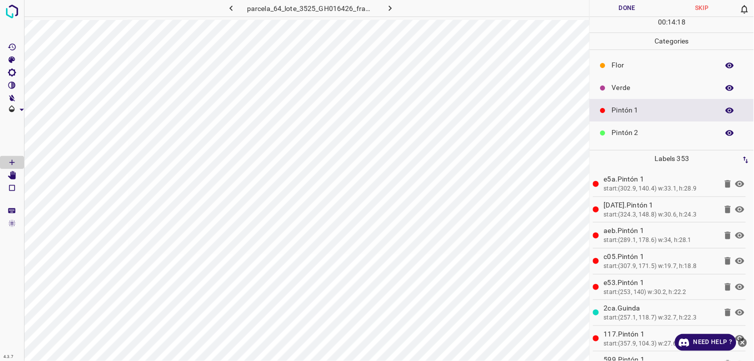
click at [646, 124] on div "Pintón 2" at bounding box center [672, 133] width 164 height 23
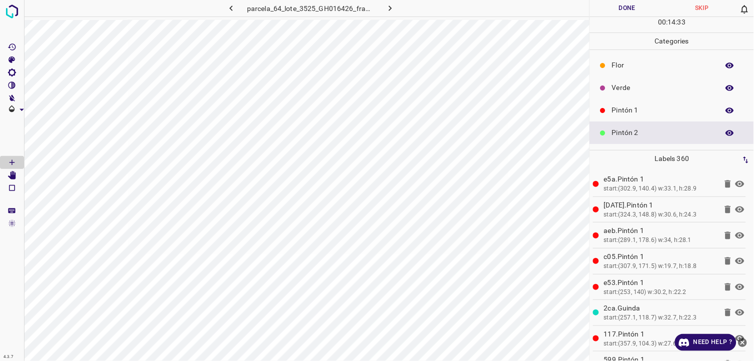
click at [640, 106] on p "Pintón 1" at bounding box center [663, 110] width 102 height 11
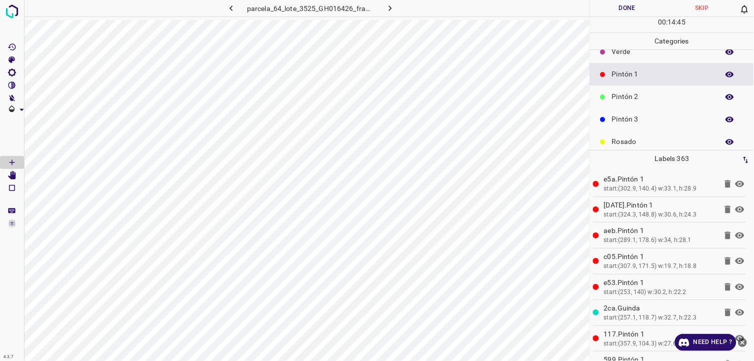
scroll to position [56, 0]
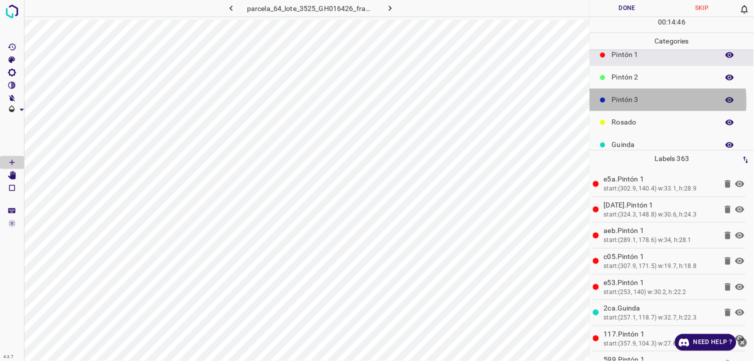
click at [636, 102] on p "Pintón 3" at bounding box center [663, 100] width 102 height 11
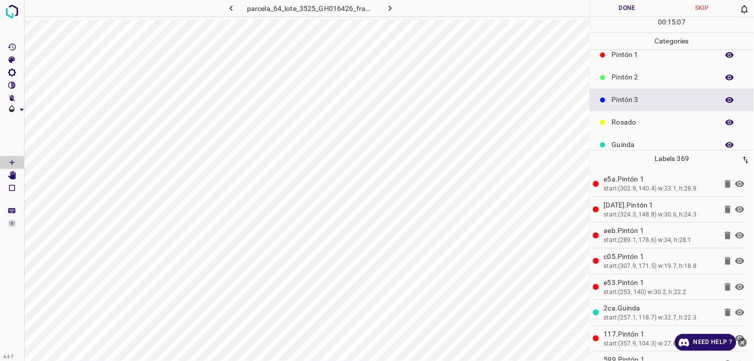
scroll to position [0, 0]
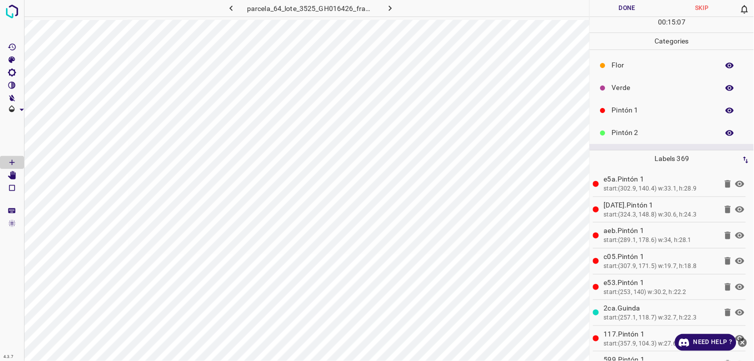
click at [623, 106] on p "Pintón 1" at bounding box center [663, 110] width 102 height 11
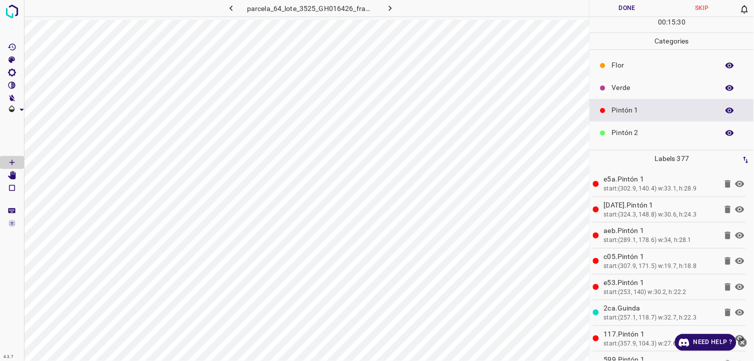
click at [653, 132] on p "Pintón 2" at bounding box center [663, 133] width 102 height 11
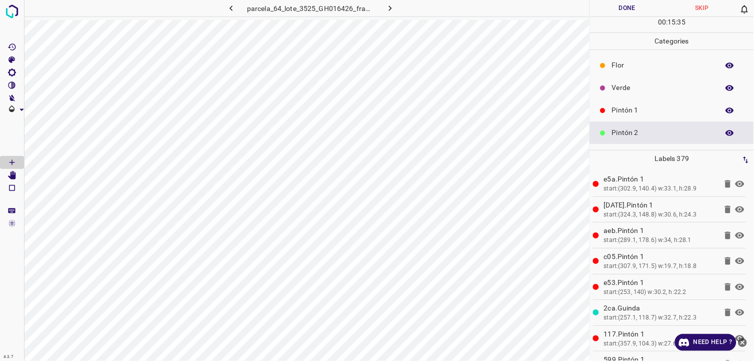
scroll to position [88, 0]
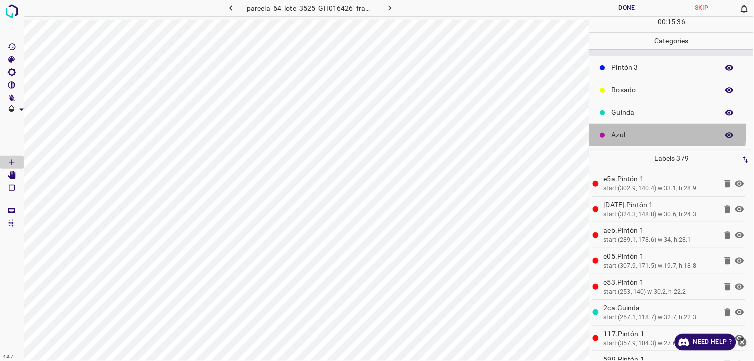
click at [627, 134] on p "Azul" at bounding box center [663, 135] width 102 height 11
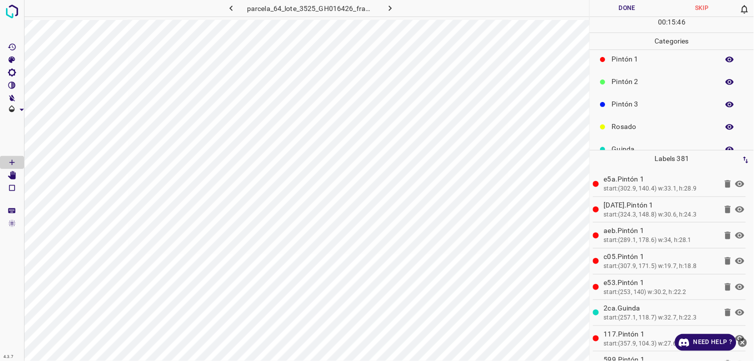
scroll to position [32, 0]
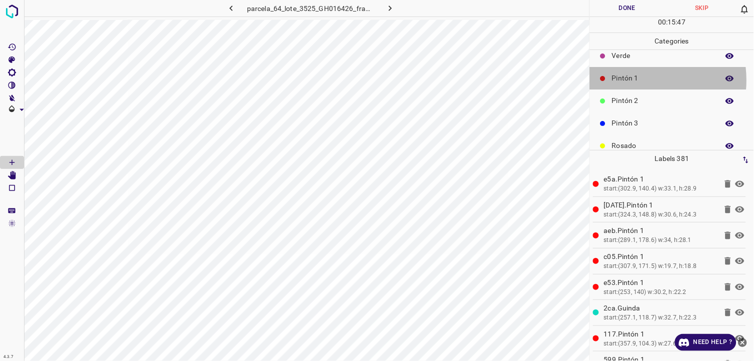
click at [629, 80] on p "Pintón 1" at bounding box center [663, 78] width 102 height 11
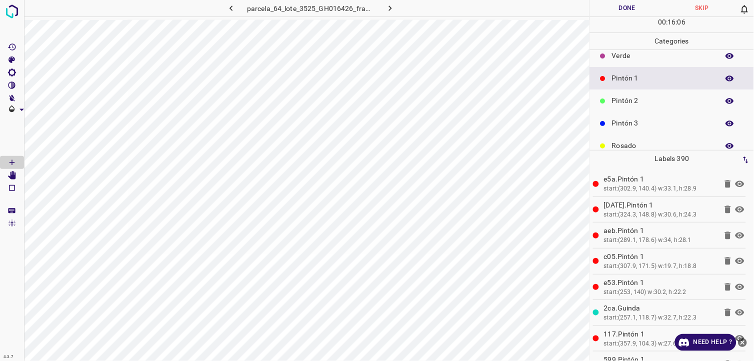
scroll to position [0, 0]
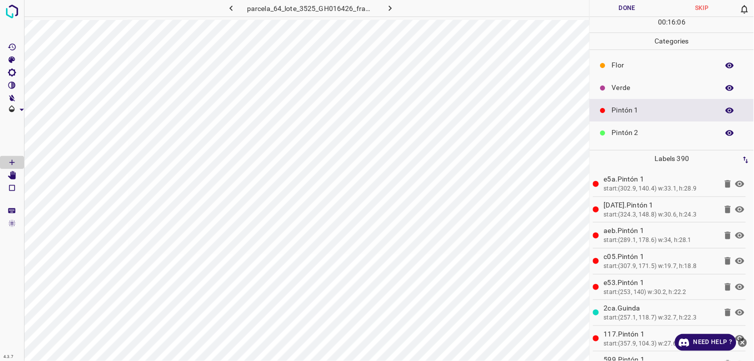
click at [626, 76] on div "Flor" at bounding box center [672, 65] width 164 height 23
click at [613, 89] on p "Verde" at bounding box center [663, 88] width 102 height 11
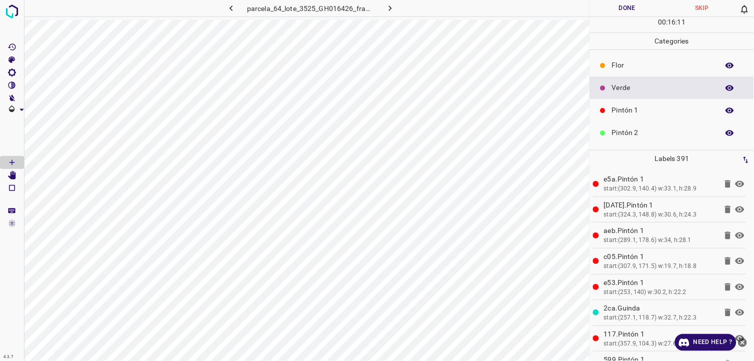
scroll to position [88, 0]
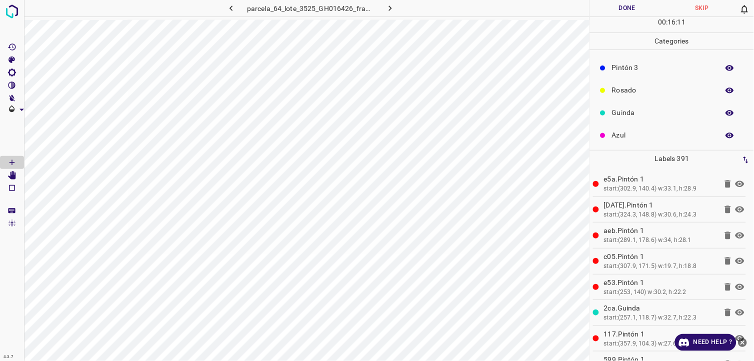
click at [624, 135] on p "Azul" at bounding box center [663, 135] width 102 height 11
click at [648, 120] on div "Guinda" at bounding box center [672, 113] width 164 height 23
click at [608, 62] on div at bounding box center [603, 66] width 10 height 10
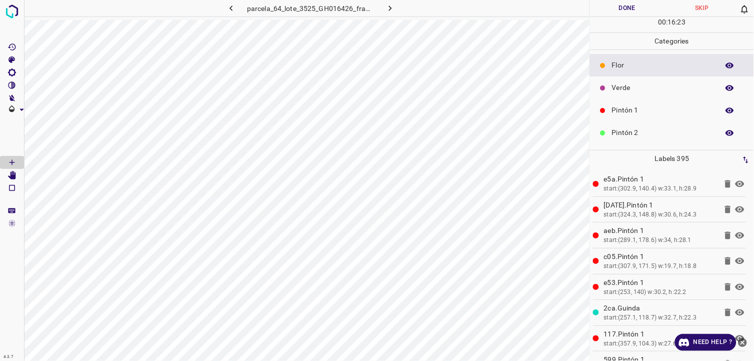
click at [645, 114] on p "Pintón 1" at bounding box center [663, 110] width 102 height 11
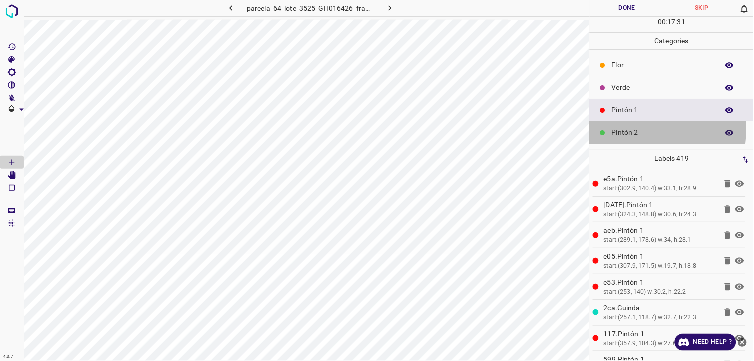
click at [644, 129] on p "Pintón 2" at bounding box center [663, 133] width 102 height 11
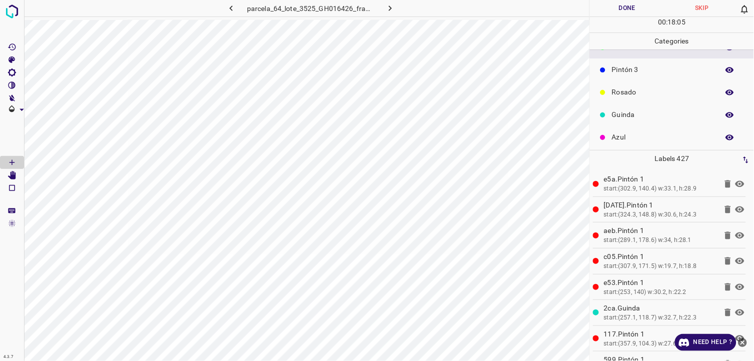
scroll to position [88, 0]
click at [628, 92] on p "Rosado" at bounding box center [663, 90] width 102 height 11
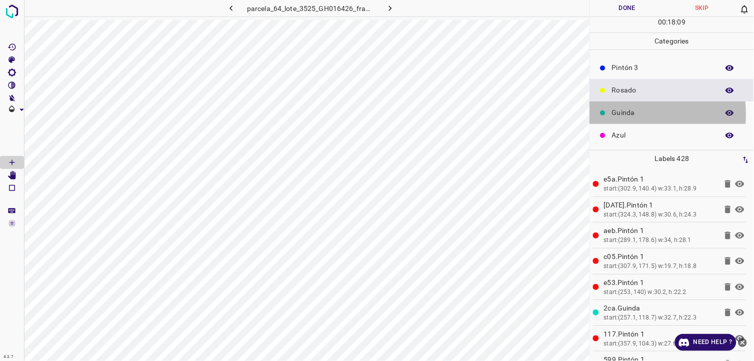
click at [623, 114] on p "Guinda" at bounding box center [663, 113] width 102 height 11
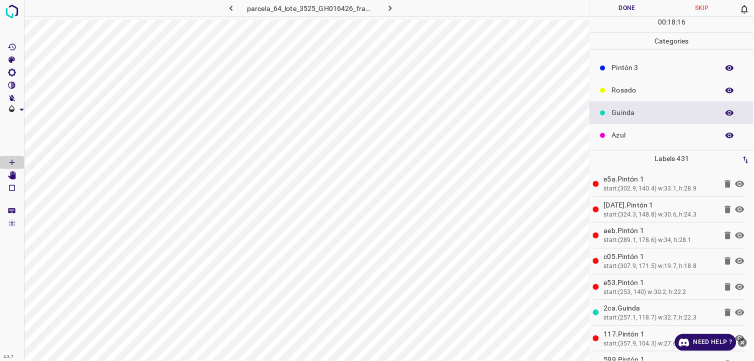
click at [637, 143] on div "Azul" at bounding box center [672, 135] width 164 height 23
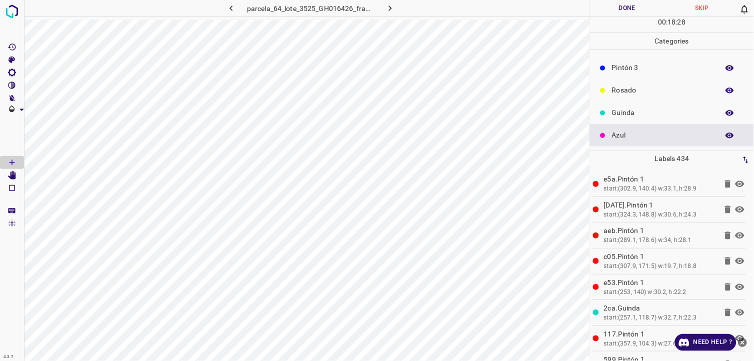
click at [633, 74] on div "Pintón 3" at bounding box center [672, 68] width 164 height 23
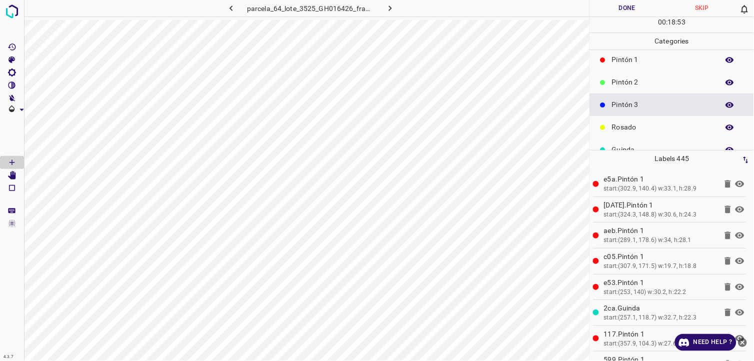
scroll to position [32, 0]
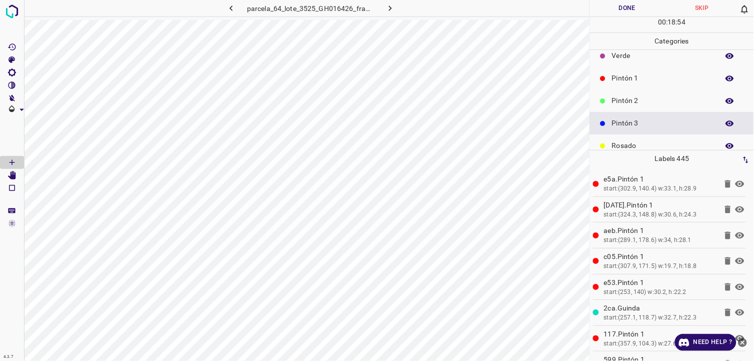
click at [631, 102] on p "Pintón 2" at bounding box center [663, 101] width 102 height 11
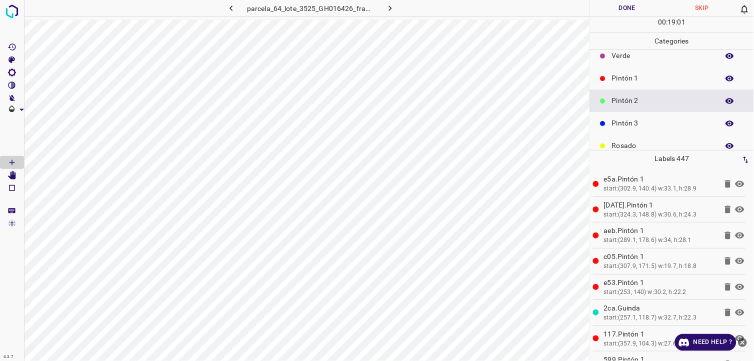
click at [614, 75] on p "Pintón 1" at bounding box center [663, 78] width 102 height 11
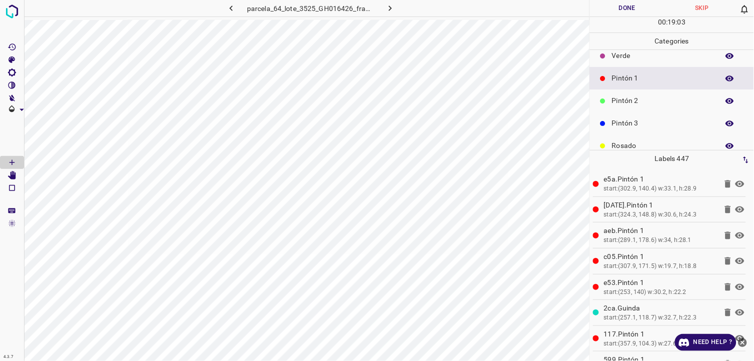
click at [644, 103] on p "Pintón 2" at bounding box center [663, 101] width 102 height 11
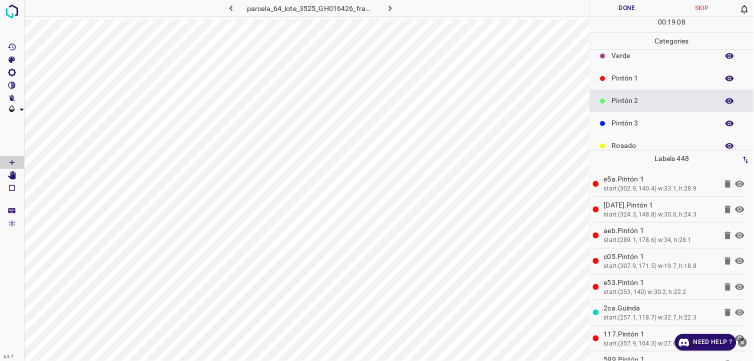
scroll to position [0, 0]
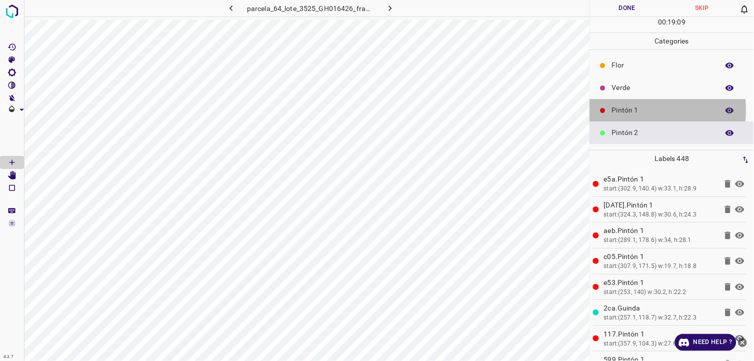
click at [635, 110] on p "Pintón 1" at bounding box center [663, 110] width 102 height 11
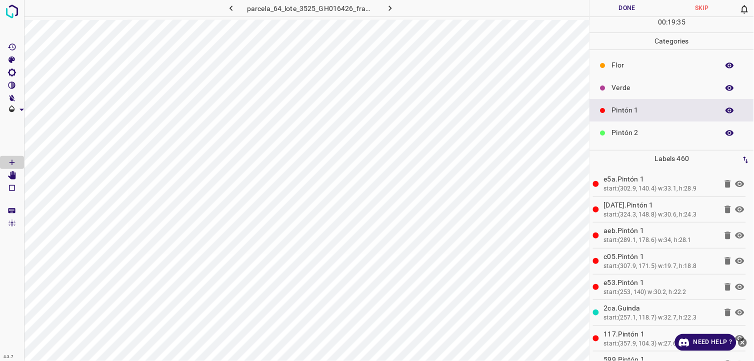
scroll to position [88, 0]
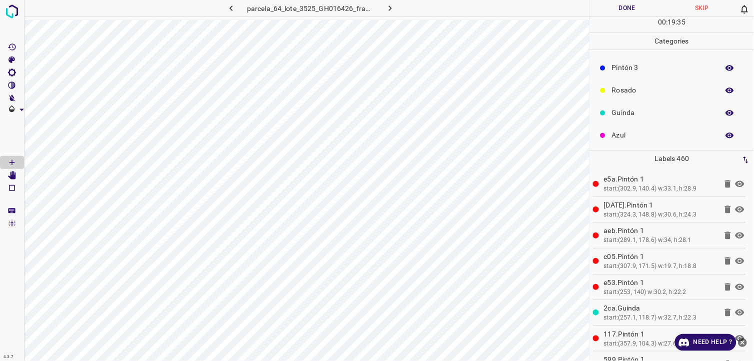
click at [624, 134] on p "Azul" at bounding box center [663, 135] width 102 height 11
click at [630, 126] on div "Pintón 2" at bounding box center [672, 133] width 164 height 23
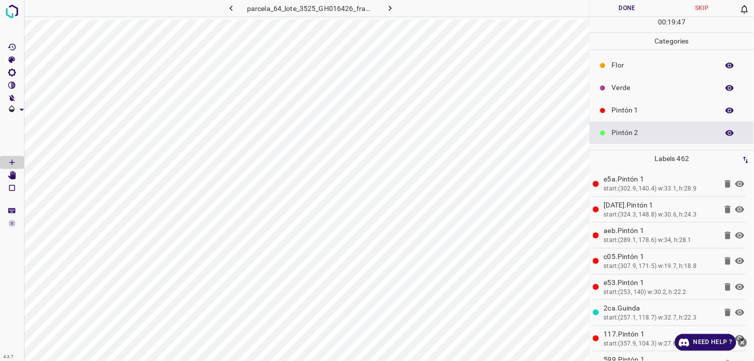
click at [625, 117] on div "Pintón 1" at bounding box center [672, 110] width 164 height 23
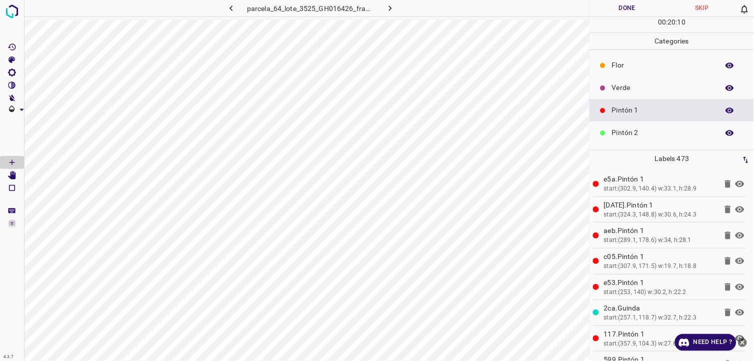
click at [623, 128] on p "Pintón 2" at bounding box center [663, 133] width 102 height 11
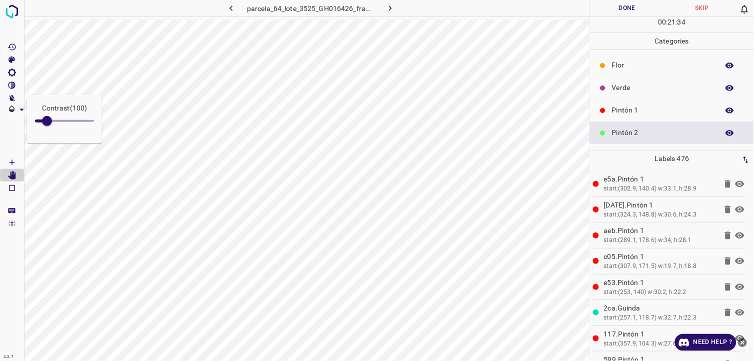
click at [623, 109] on p "Pintón 1" at bounding box center [663, 110] width 102 height 11
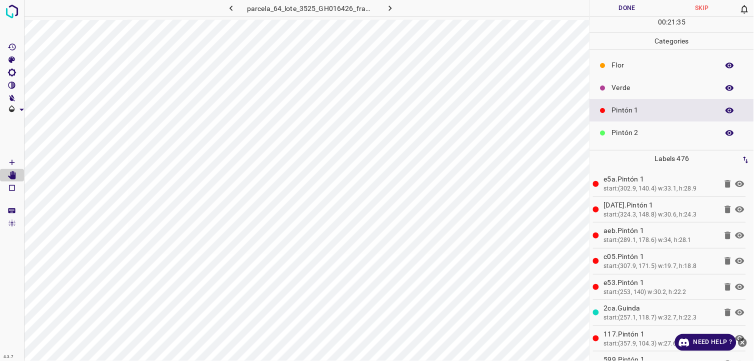
click at [626, 61] on p "Flor" at bounding box center [663, 65] width 102 height 11
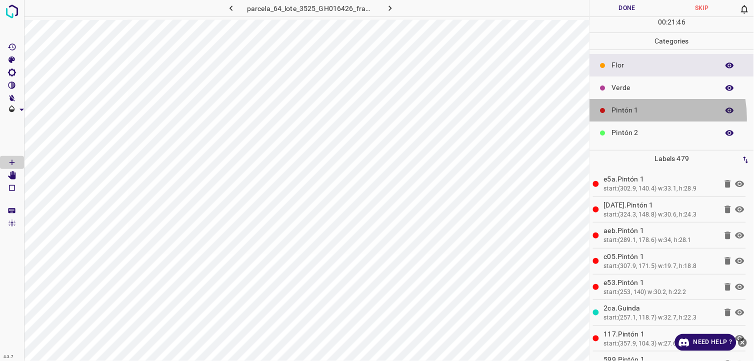
click at [635, 119] on div "Pintón 1" at bounding box center [672, 110] width 164 height 23
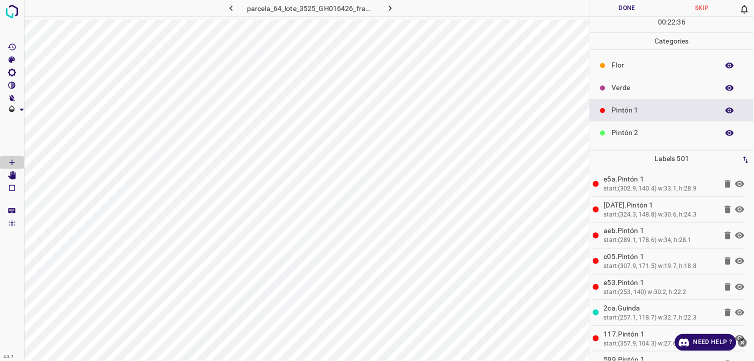
click at [616, 136] on p "Pintón 2" at bounding box center [663, 133] width 102 height 11
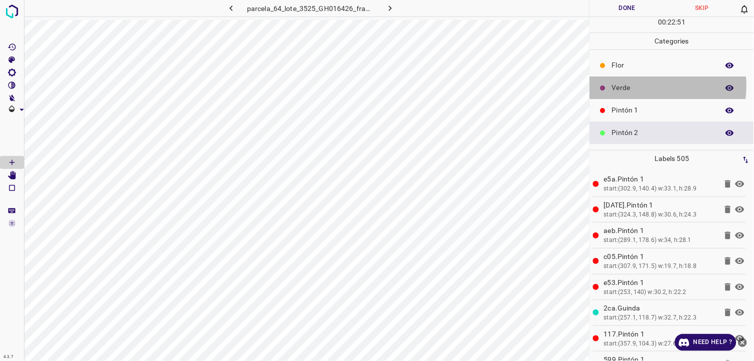
click at [645, 86] on p "Verde" at bounding box center [663, 88] width 102 height 11
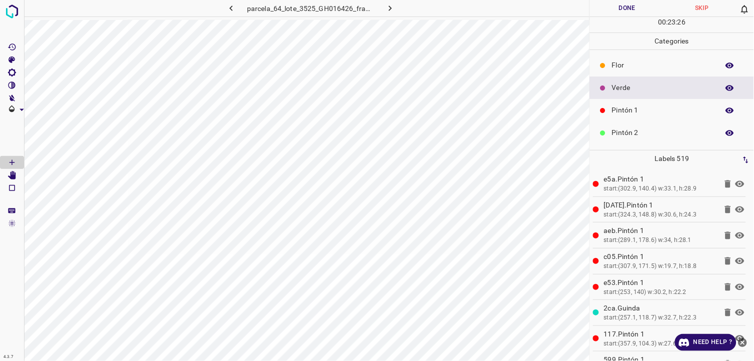
click at [623, 113] on p "Pintón 1" at bounding box center [663, 110] width 102 height 11
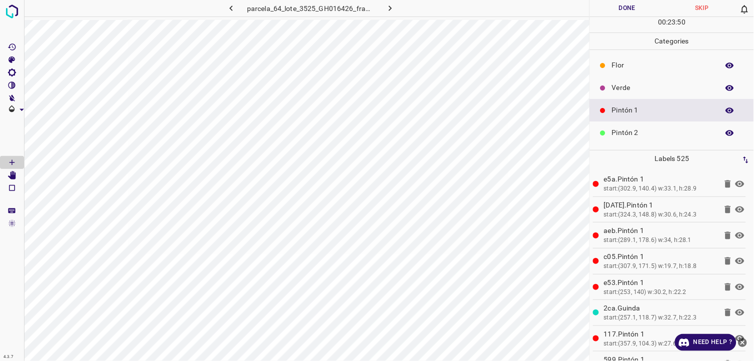
scroll to position [88, 0]
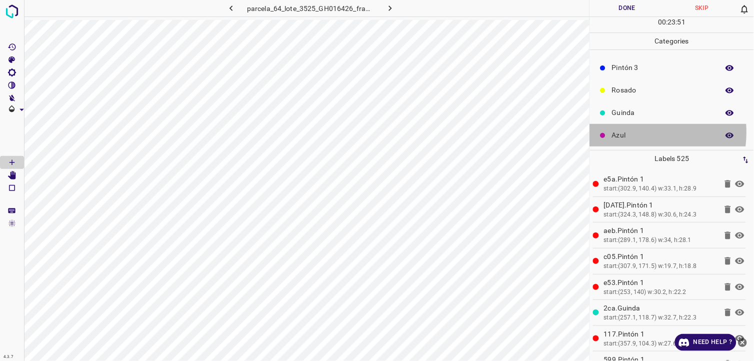
drag, startPoint x: 629, startPoint y: 132, endPoint x: 623, endPoint y: 134, distance: 5.9
click at [623, 134] on p "Azul" at bounding box center [663, 135] width 102 height 11
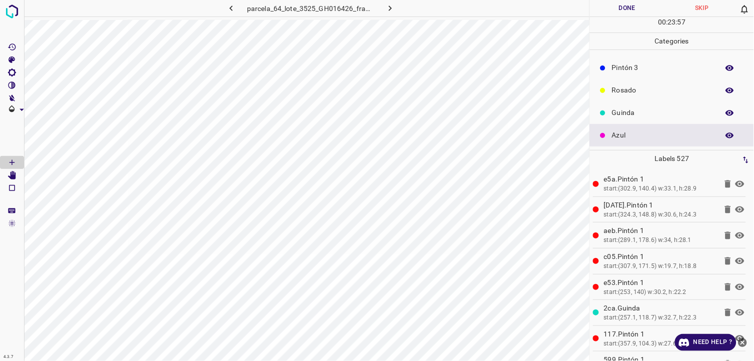
click at [634, 111] on p "Guinda" at bounding box center [663, 113] width 102 height 11
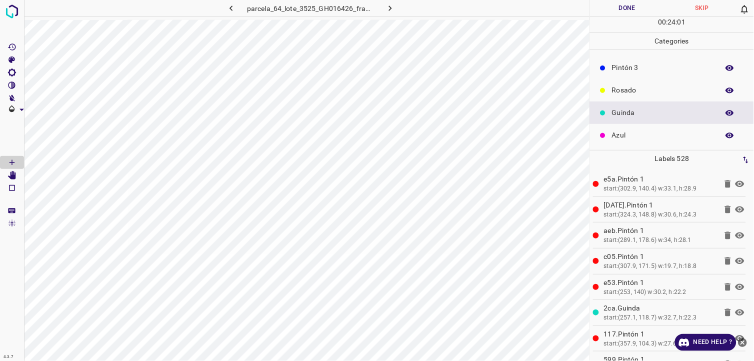
scroll to position [32, 0]
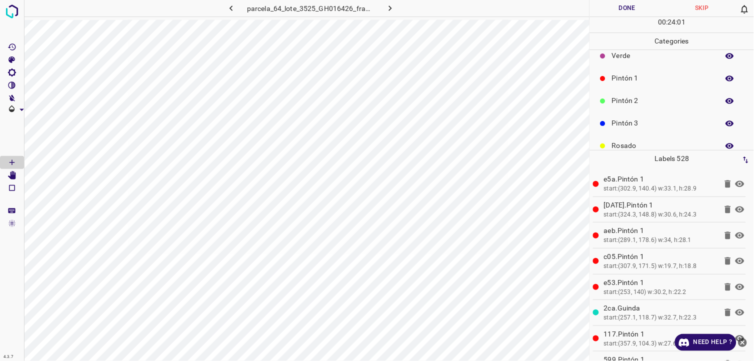
click at [624, 60] on p "Verde" at bounding box center [663, 56] width 102 height 11
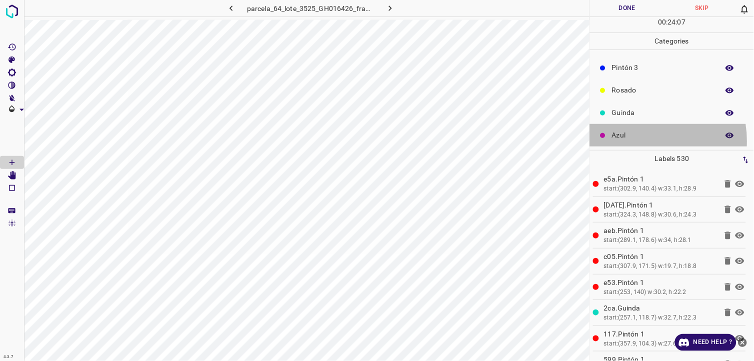
click at [634, 141] on div "Azul" at bounding box center [672, 135] width 164 height 23
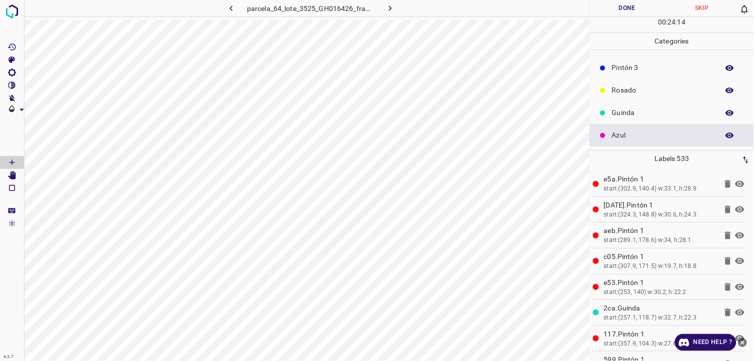
scroll to position [0, 0]
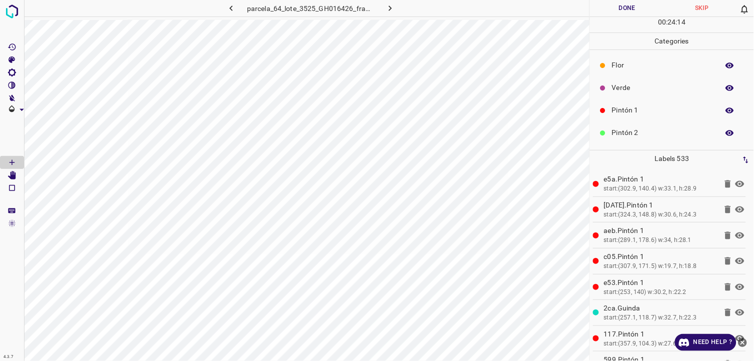
click at [646, 105] on p "Pintón 1" at bounding box center [663, 110] width 102 height 11
click at [629, 95] on p "Rosado" at bounding box center [663, 90] width 102 height 11
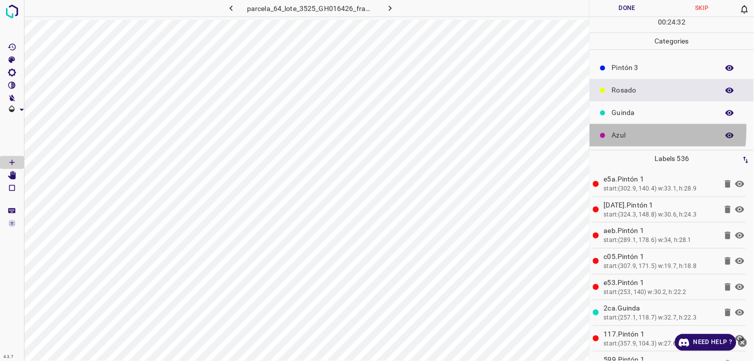
click at [627, 130] on p "Azul" at bounding box center [663, 135] width 102 height 11
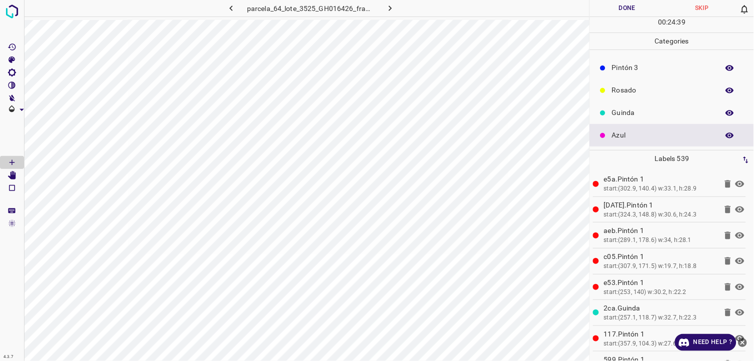
click at [619, 66] on p "Pintón 3" at bounding box center [663, 68] width 102 height 11
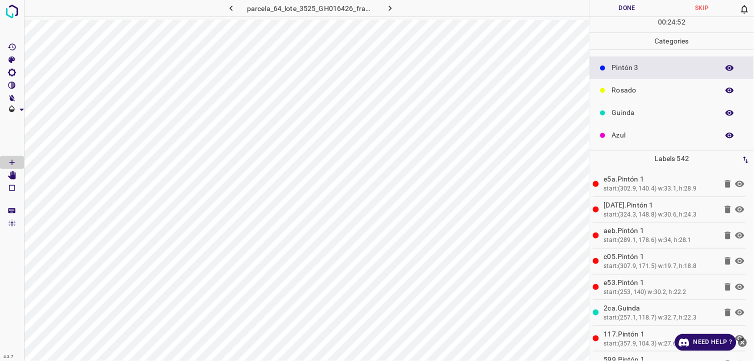
scroll to position [0, 0]
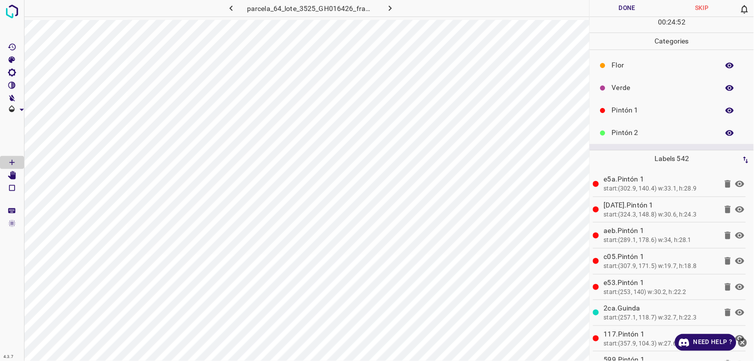
click at [626, 111] on p "Pintón 1" at bounding box center [663, 110] width 102 height 11
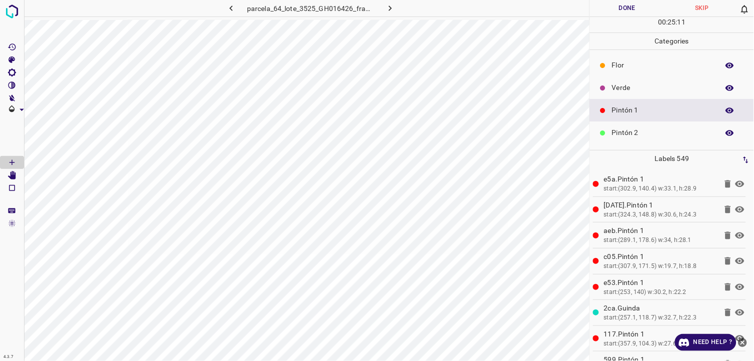
click at [635, 132] on p "Pintón 2" at bounding box center [663, 133] width 102 height 11
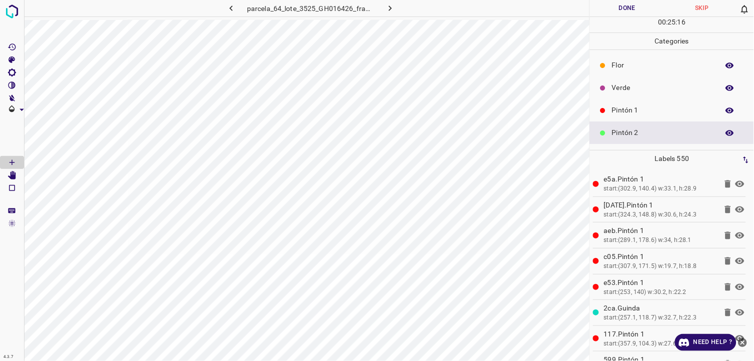
scroll to position [88, 0]
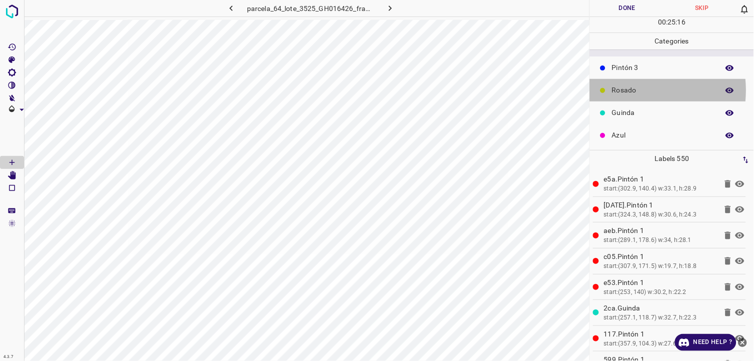
click at [633, 90] on p "Rosado" at bounding box center [663, 90] width 102 height 11
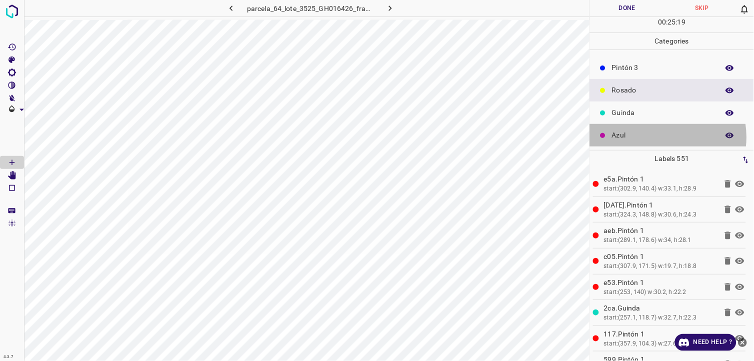
click at [659, 137] on p "Azul" at bounding box center [663, 135] width 102 height 11
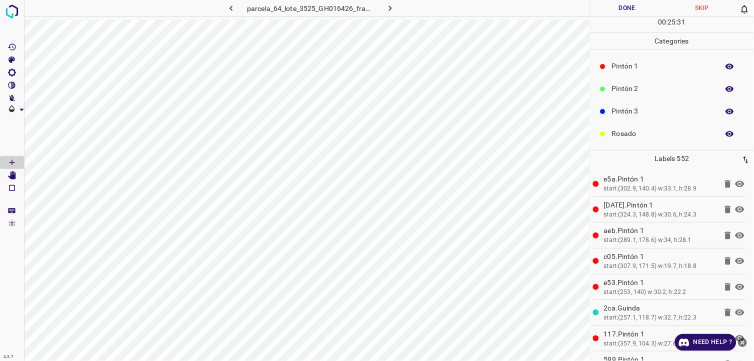
scroll to position [32, 0]
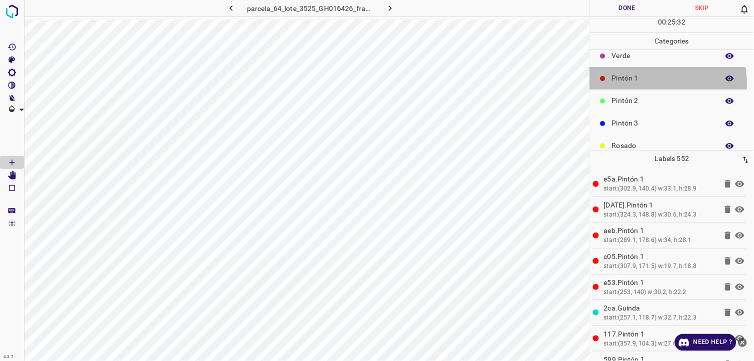
click at [638, 84] on div "Pintón 1" at bounding box center [672, 78] width 164 height 23
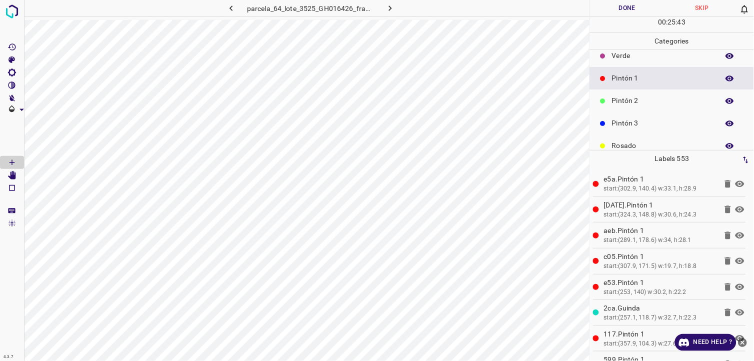
scroll to position [88, 0]
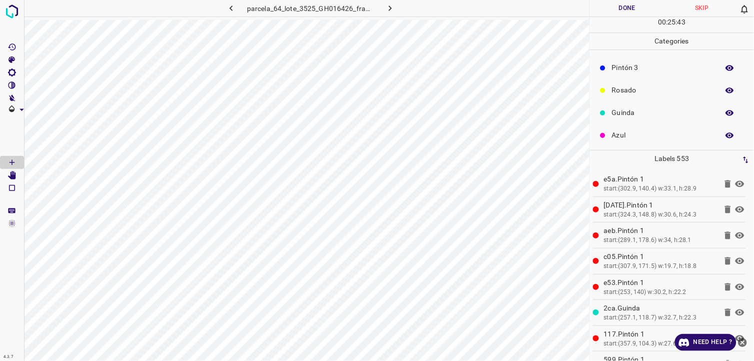
click at [650, 132] on p "Azul" at bounding box center [663, 135] width 102 height 11
click at [647, 68] on p "Pintón 3" at bounding box center [663, 68] width 102 height 11
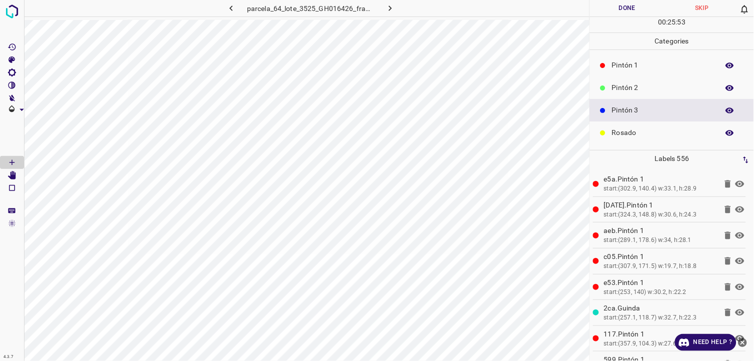
scroll to position [32, 0]
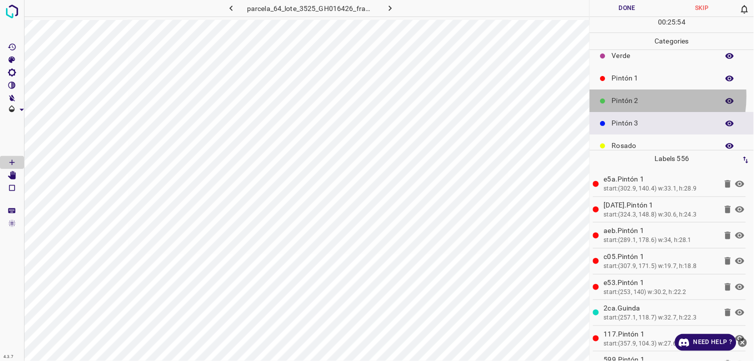
click at [632, 96] on p "Pintón 2" at bounding box center [663, 101] width 102 height 11
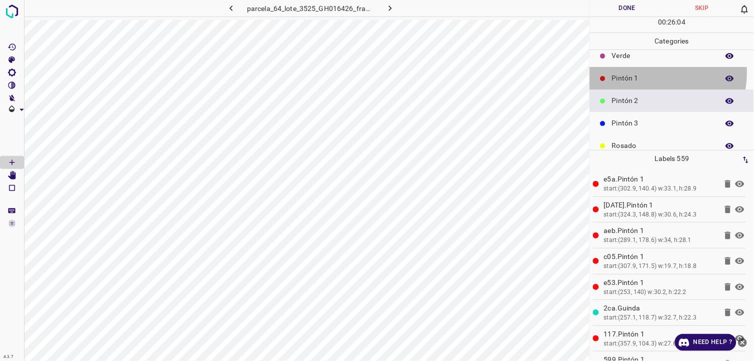
click at [646, 74] on div "Pintón 1" at bounding box center [672, 78] width 164 height 23
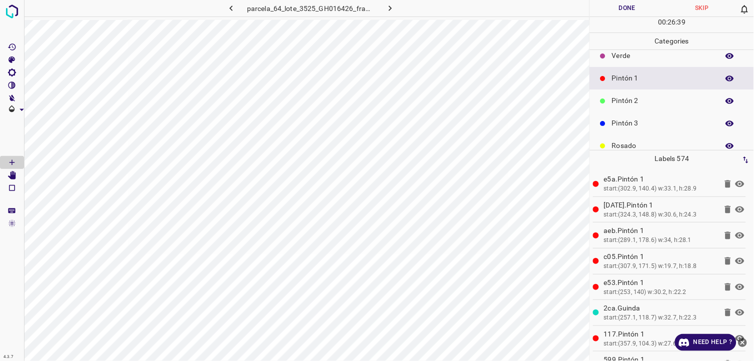
click at [652, 126] on p "Pintón 3" at bounding box center [663, 123] width 102 height 11
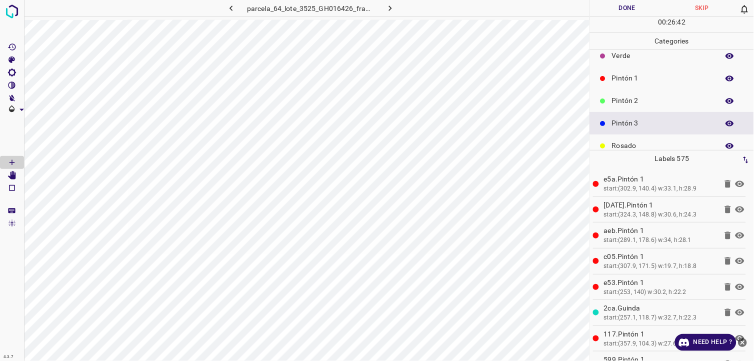
click at [641, 186] on p "Azul" at bounding box center [663, 191] width 102 height 11
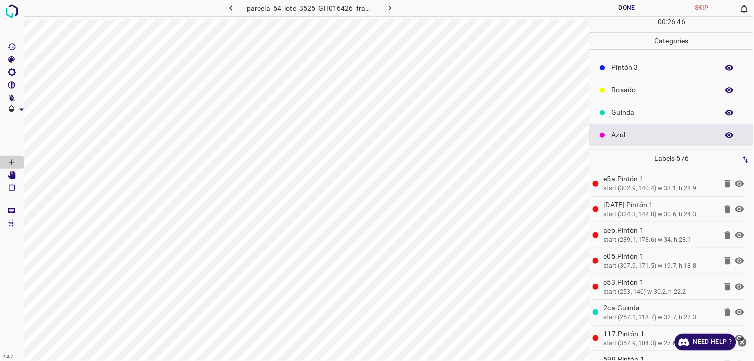
scroll to position [0, 0]
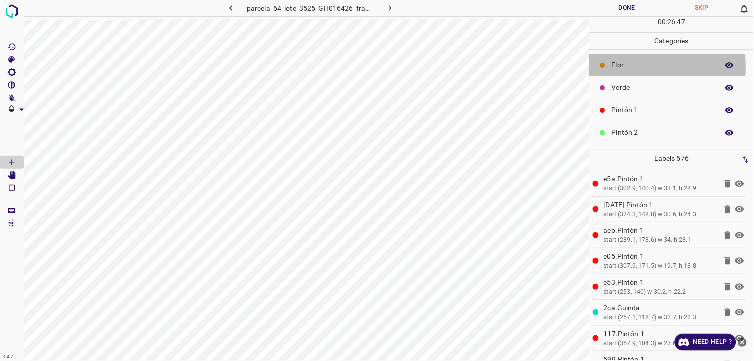
click at [626, 67] on p "Flor" at bounding box center [663, 65] width 102 height 11
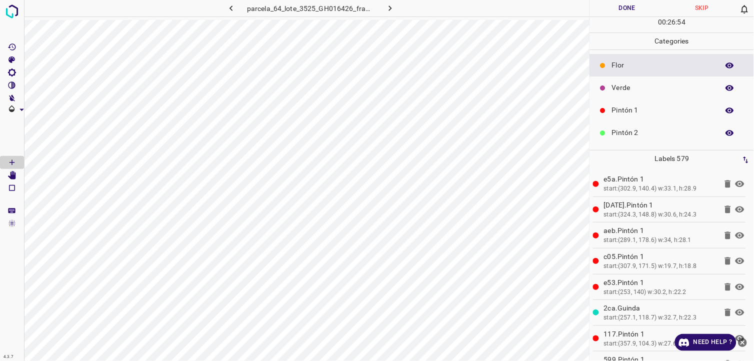
click at [628, 112] on p "Pintón 1" at bounding box center [663, 110] width 102 height 11
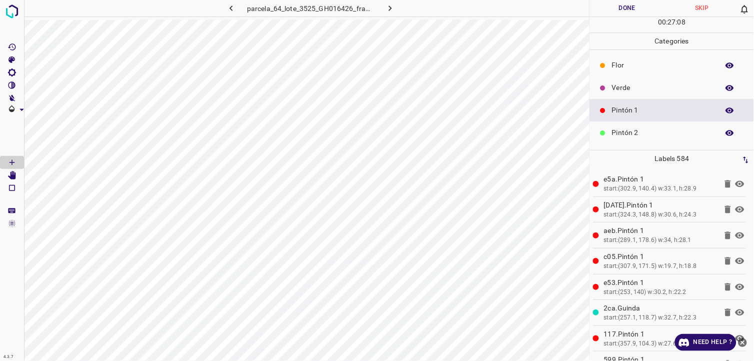
click at [623, 95] on div "Verde" at bounding box center [672, 88] width 164 height 23
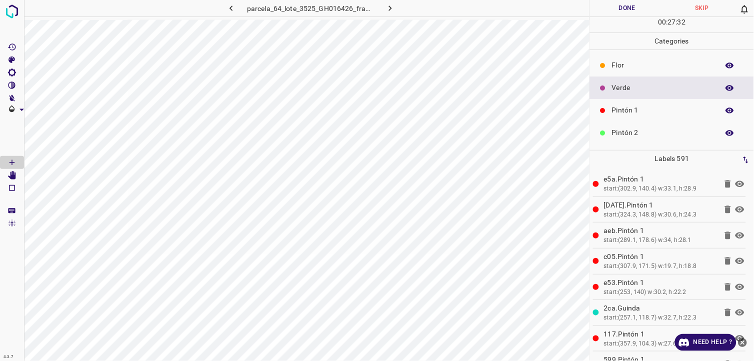
click at [627, 114] on p "Pintón 1" at bounding box center [663, 110] width 102 height 11
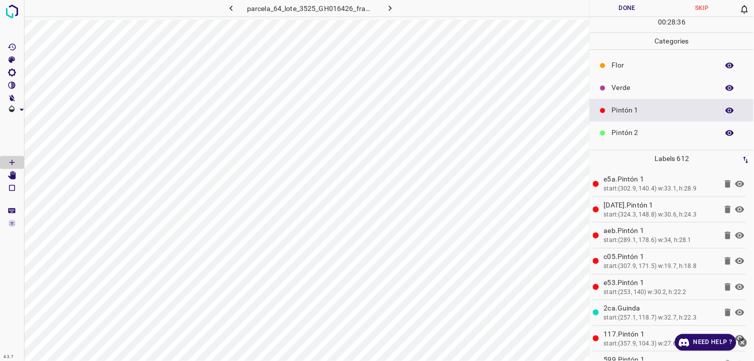
click at [602, 91] on div at bounding box center [603, 88] width 10 height 10
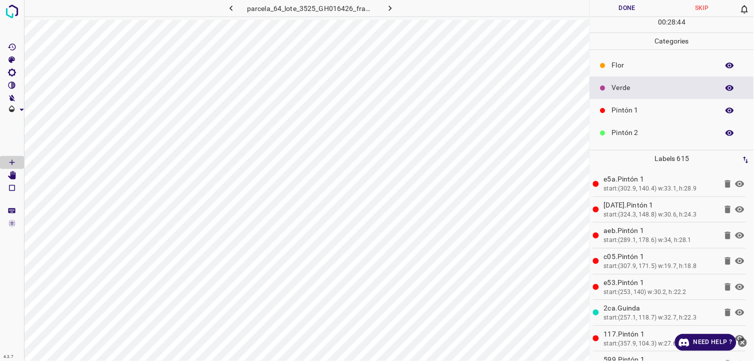
click at [620, 66] on p "Flor" at bounding box center [663, 65] width 102 height 11
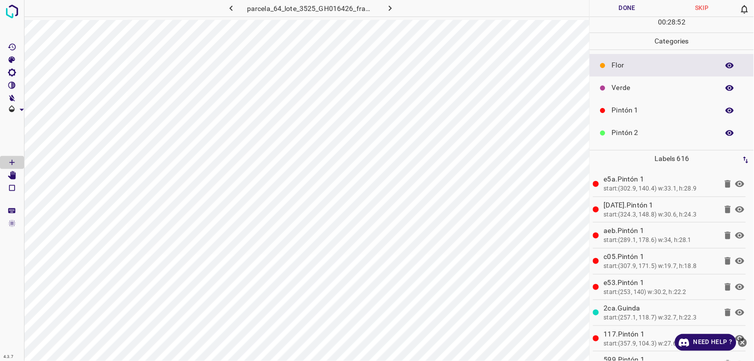
scroll to position [88, 0]
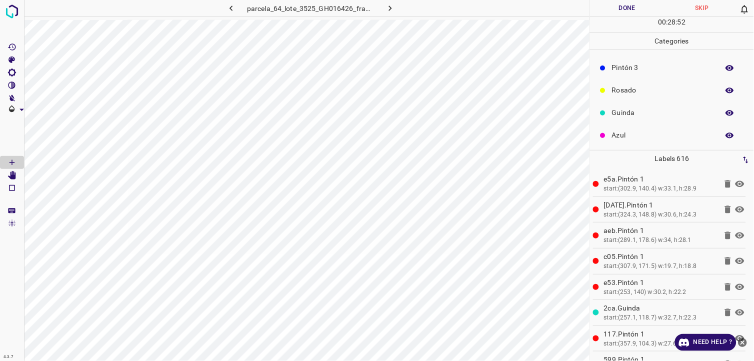
click at [652, 109] on p "Guinda" at bounding box center [663, 113] width 102 height 11
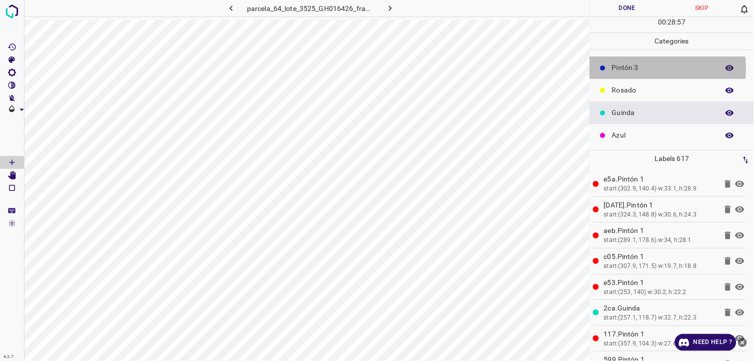
click at [641, 68] on p "Pintón 3" at bounding box center [663, 68] width 102 height 11
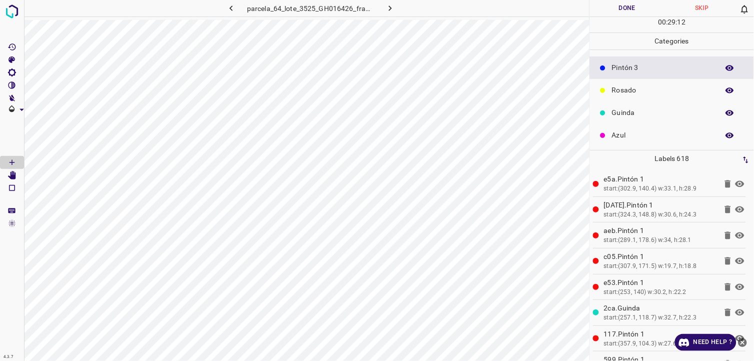
scroll to position [0, 0]
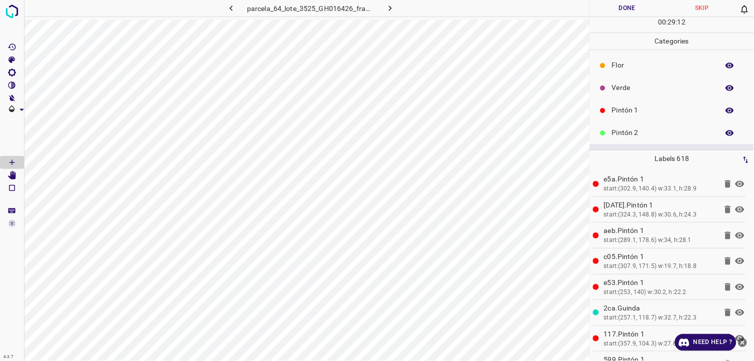
click at [631, 115] on p "Pintón 1" at bounding box center [663, 110] width 102 height 11
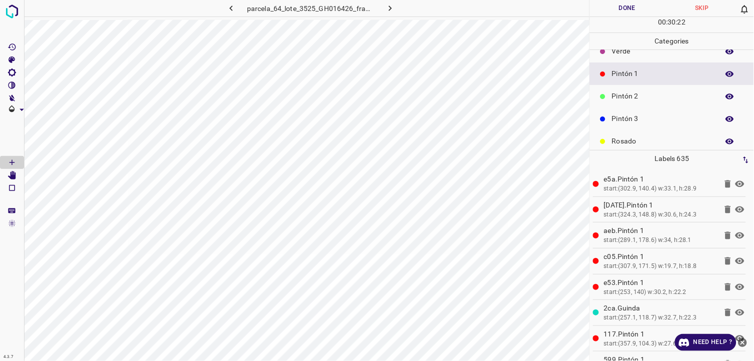
scroll to position [88, 0]
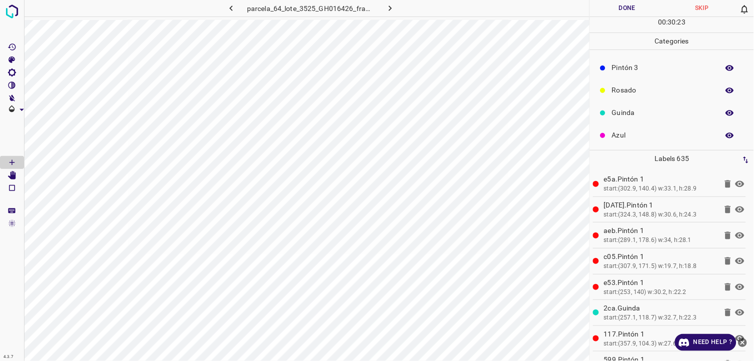
click at [641, 86] on p "Rosado" at bounding box center [663, 90] width 102 height 11
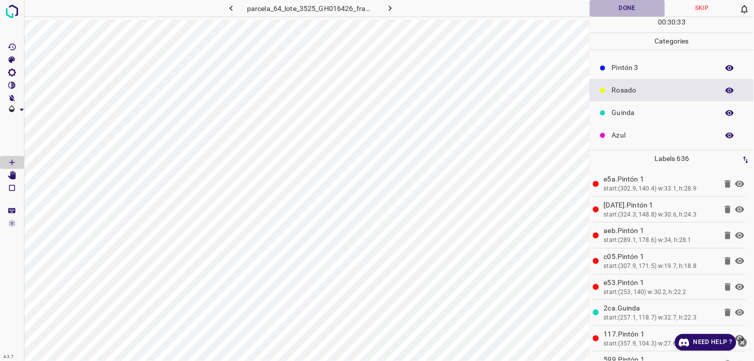
click at [608, 16] on button "Done" at bounding box center [627, 8] width 75 height 17
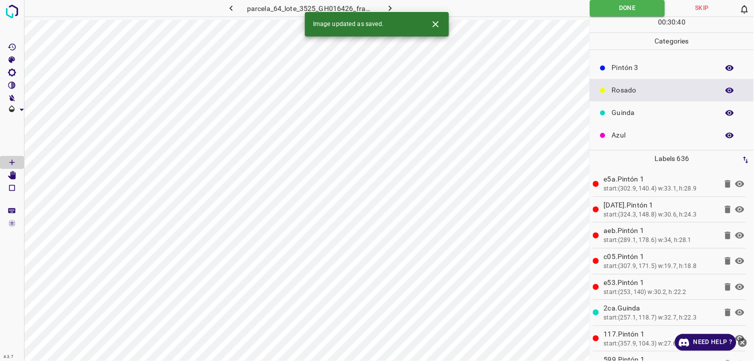
click at [386, 8] on icon "button" at bounding box center [390, 8] width 11 height 11
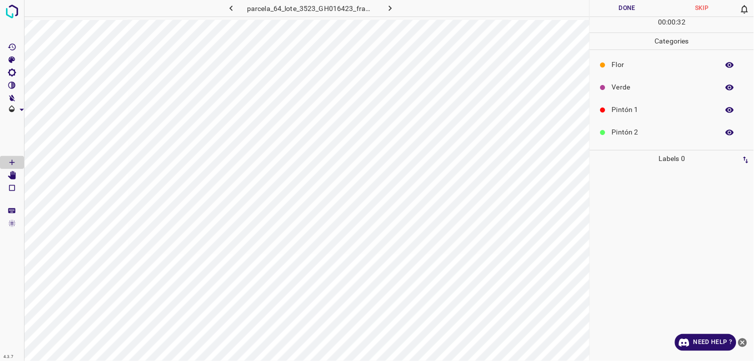
scroll to position [0, 0]
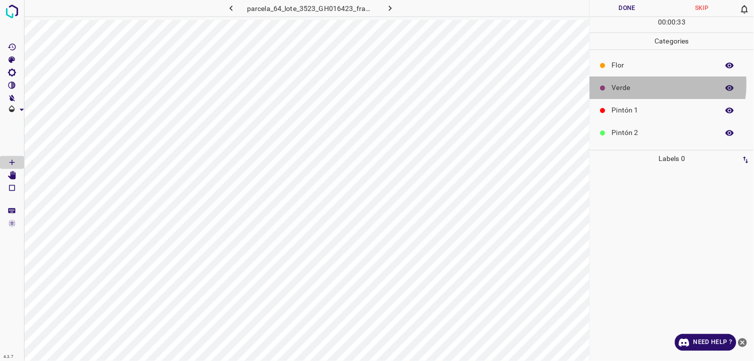
click at [637, 84] on p "Verde" at bounding box center [663, 88] width 102 height 11
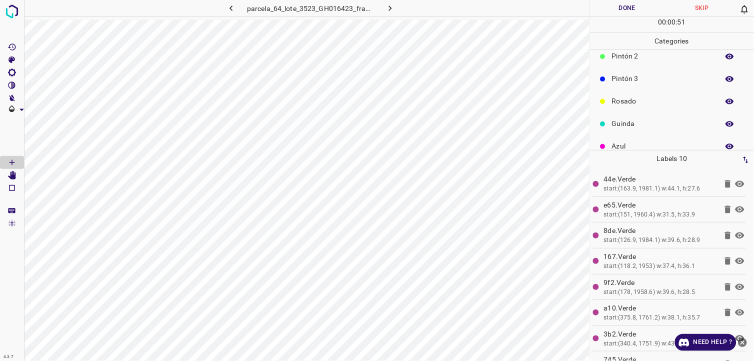
scroll to position [88, 0]
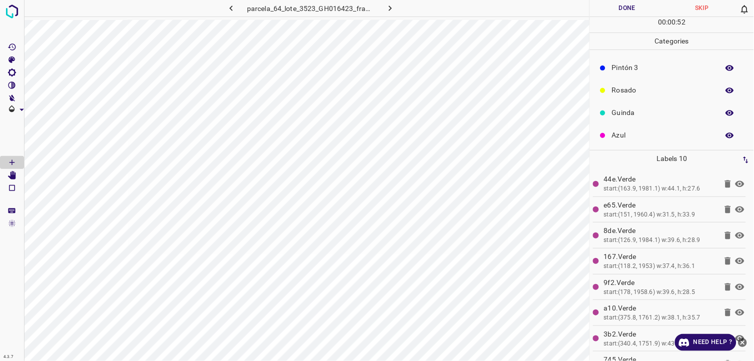
click at [656, 117] on p "Guinda" at bounding box center [663, 113] width 102 height 11
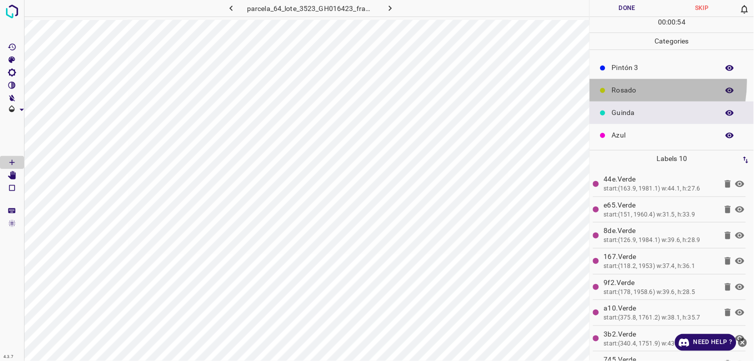
click at [625, 82] on div "Rosado" at bounding box center [672, 90] width 164 height 23
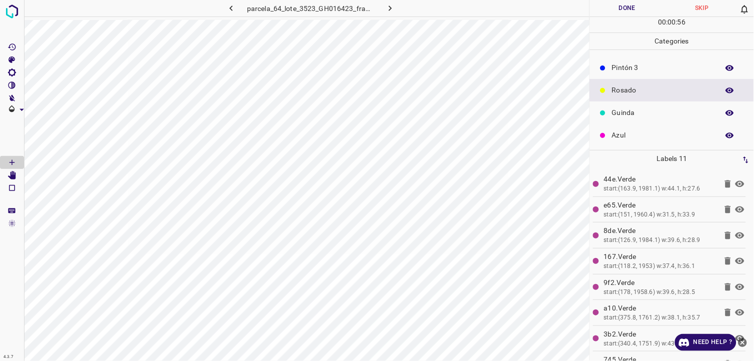
click at [643, 136] on p "Azul" at bounding box center [663, 135] width 102 height 11
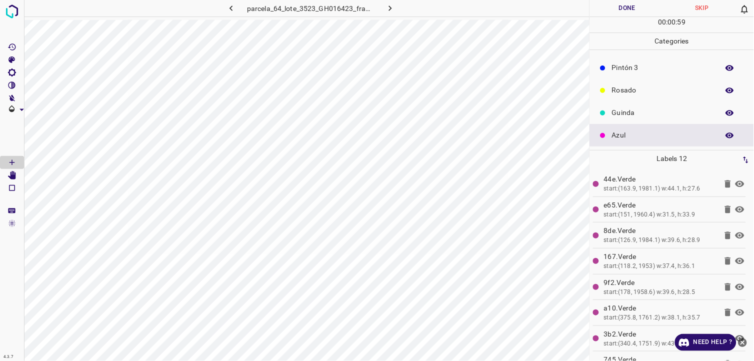
scroll to position [32, 0]
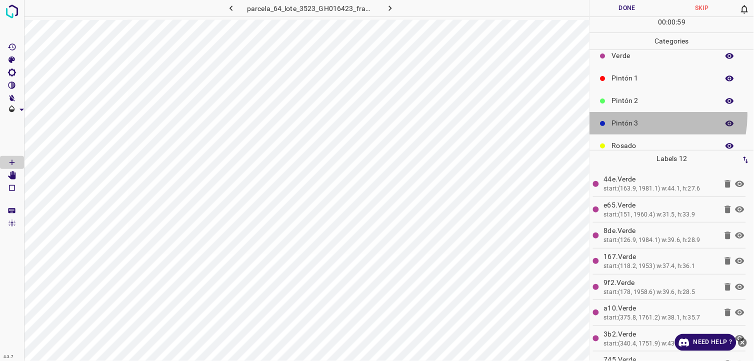
click at [639, 117] on div "Pintón 3" at bounding box center [672, 123] width 164 height 23
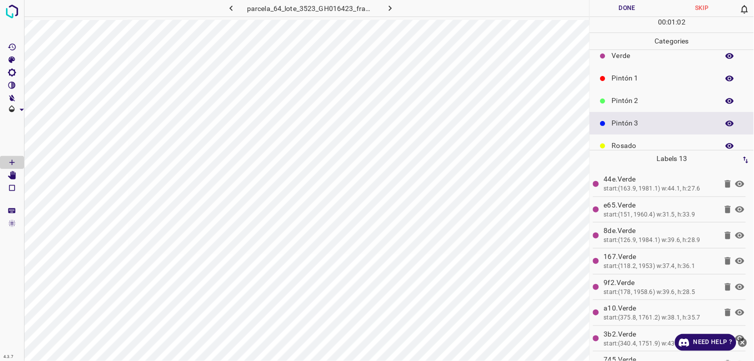
scroll to position [0, 0]
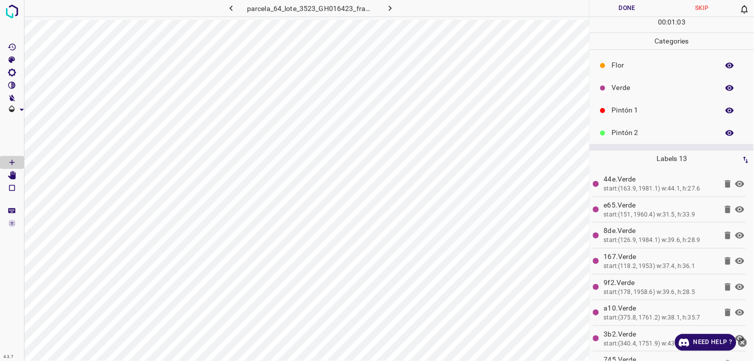
click at [628, 89] on p "Verde" at bounding box center [663, 88] width 102 height 11
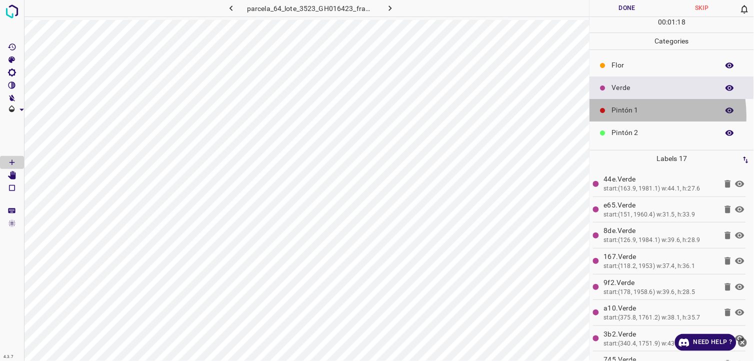
click at [628, 116] on div "Pintón 1" at bounding box center [672, 110] width 164 height 23
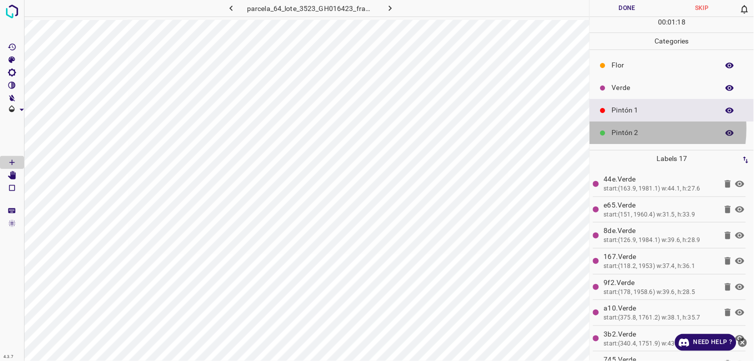
click at [628, 129] on p "Pintón 2" at bounding box center [663, 133] width 102 height 11
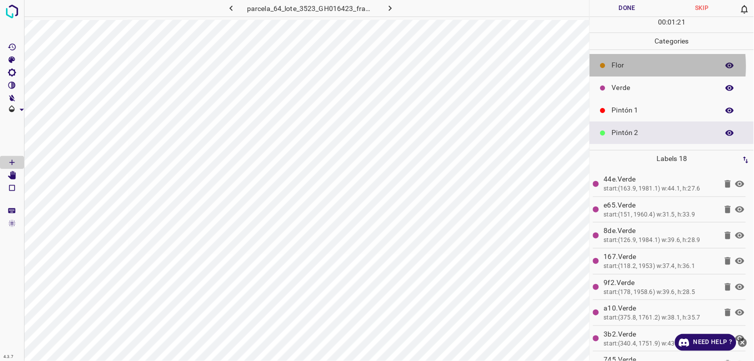
click at [621, 67] on p "Flor" at bounding box center [663, 65] width 102 height 11
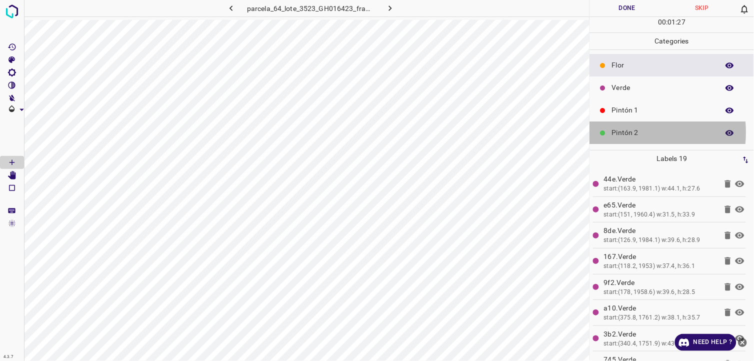
click at [628, 133] on p "Pintón 2" at bounding box center [663, 133] width 102 height 11
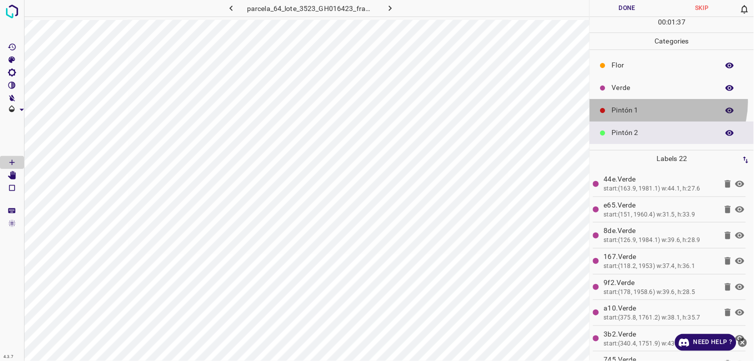
click at [661, 103] on div "Pintón 1" at bounding box center [672, 110] width 164 height 23
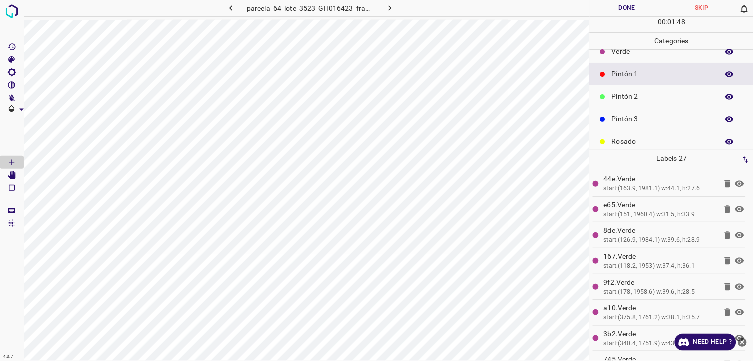
scroll to position [88, 0]
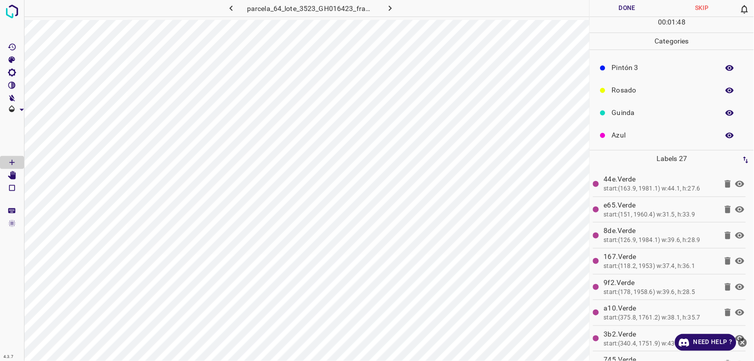
click at [649, 143] on div "Azul" at bounding box center [672, 135] width 164 height 23
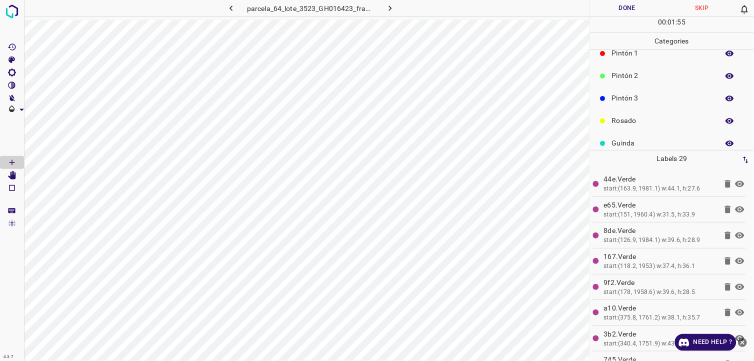
scroll to position [32, 0]
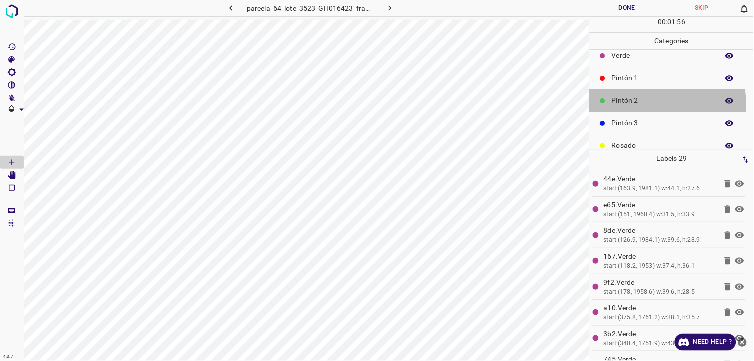
click at [634, 106] on p "Pintón 2" at bounding box center [663, 101] width 102 height 11
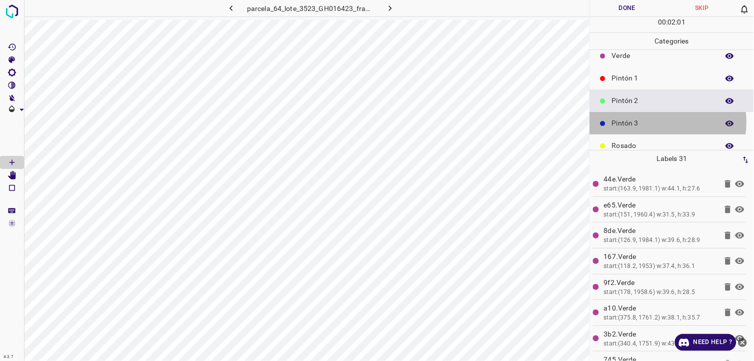
drag, startPoint x: 659, startPoint y: 122, endPoint x: 595, endPoint y: 123, distance: 63.5
click at [655, 122] on p "Pintón 3" at bounding box center [663, 123] width 102 height 11
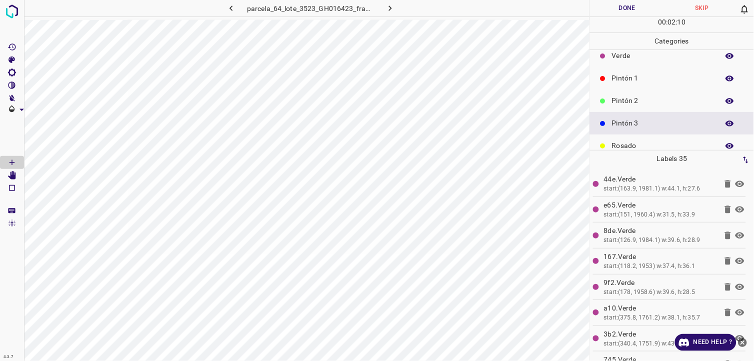
click at [627, 93] on div "Pintón 2" at bounding box center [672, 101] width 164 height 23
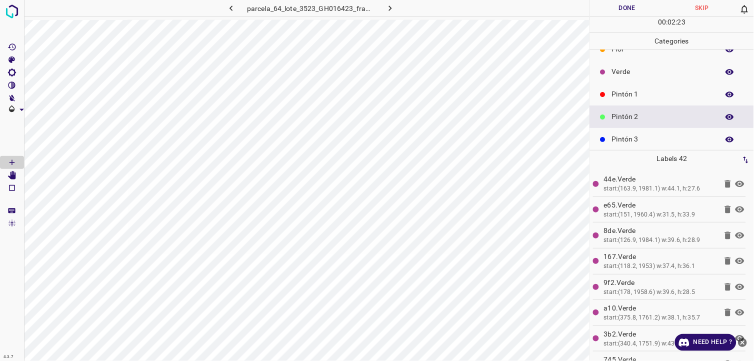
scroll to position [0, 0]
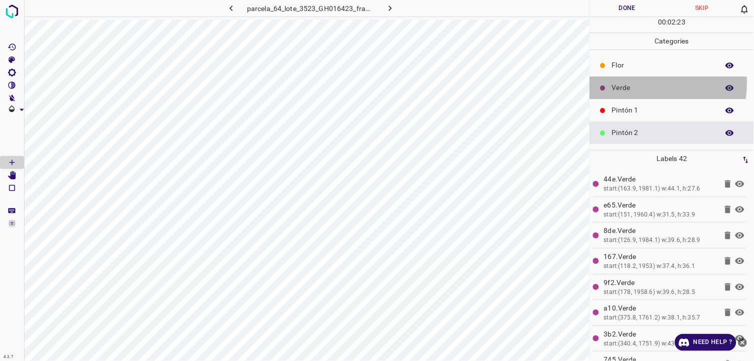
click at [628, 83] on p "Verde" at bounding box center [663, 88] width 102 height 11
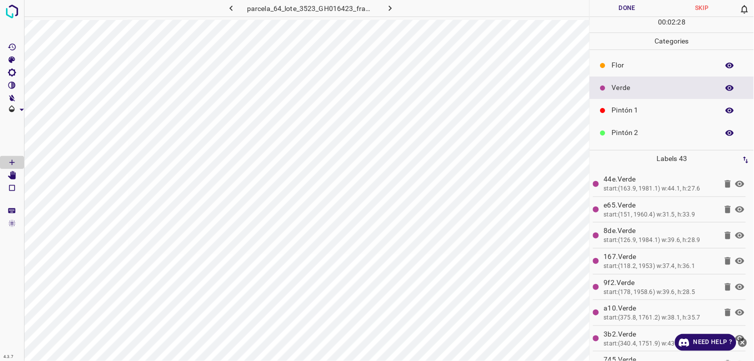
click at [628, 142] on div "Pintón 2" at bounding box center [672, 133] width 164 height 23
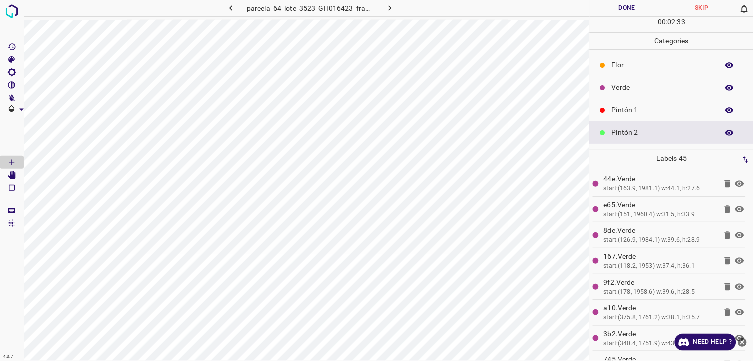
click at [638, 117] on div "Pintón 1" at bounding box center [672, 110] width 164 height 23
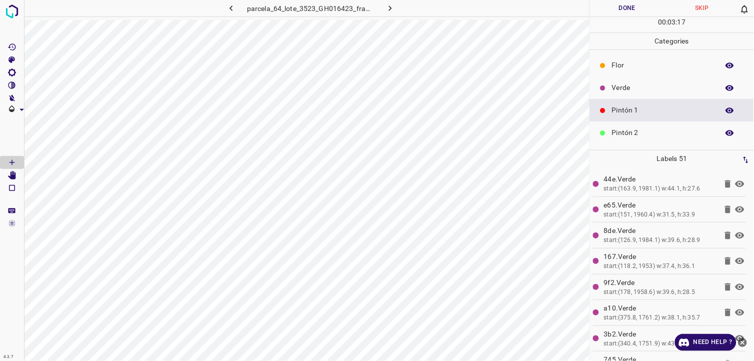
click at [663, 62] on p "Flor" at bounding box center [663, 65] width 102 height 11
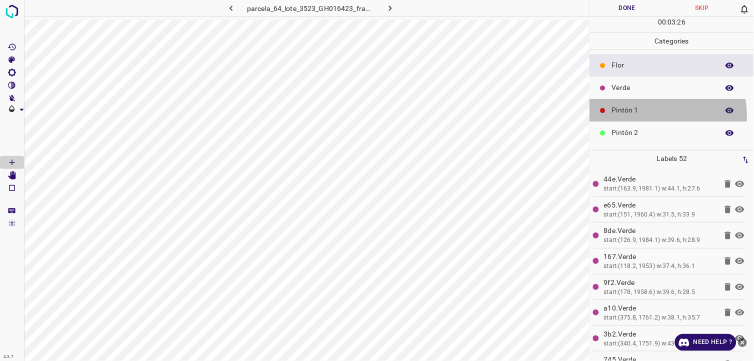
click at [647, 116] on div "Pintón 1" at bounding box center [672, 110] width 164 height 23
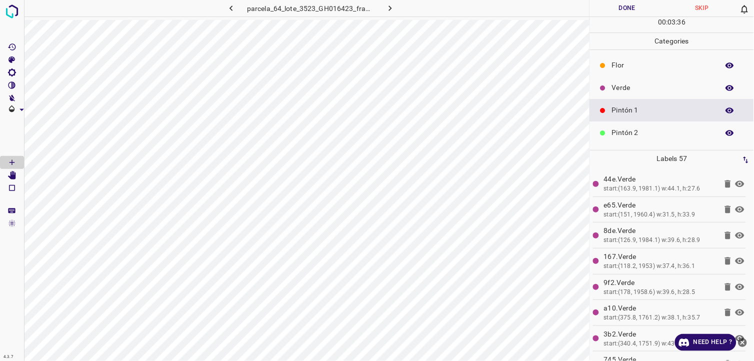
click at [640, 129] on p "Pintón 2" at bounding box center [663, 133] width 102 height 11
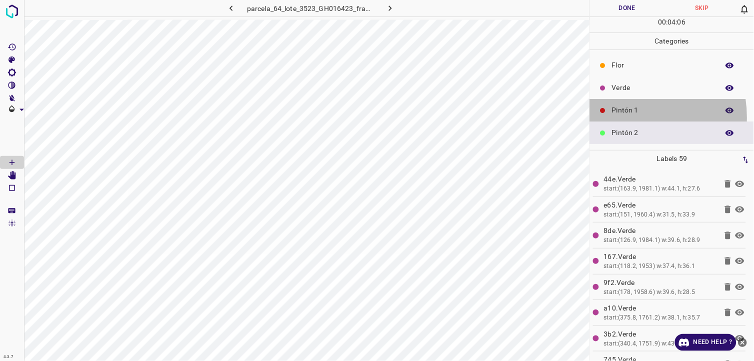
click at [623, 117] on div "Pintón 1" at bounding box center [672, 110] width 164 height 23
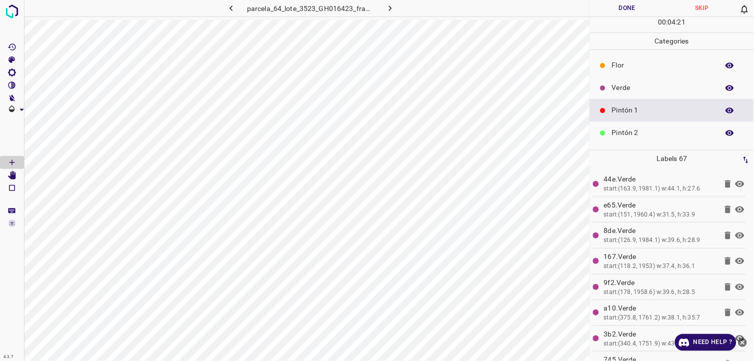
click at [642, 88] on p "Verde" at bounding box center [663, 88] width 102 height 11
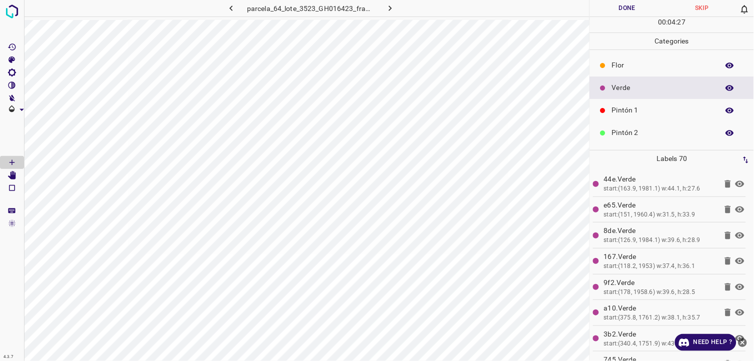
click at [647, 103] on div "Pintón 1" at bounding box center [672, 110] width 164 height 23
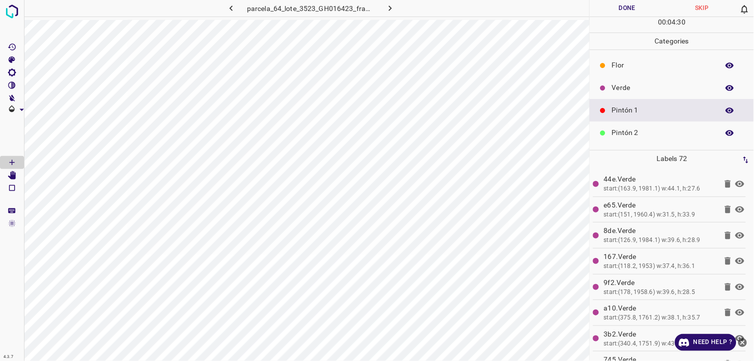
click at [663, 142] on div "Pintón 2" at bounding box center [672, 133] width 164 height 23
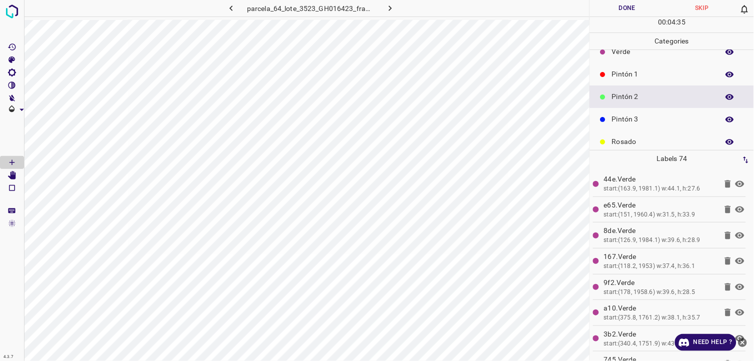
scroll to position [56, 0]
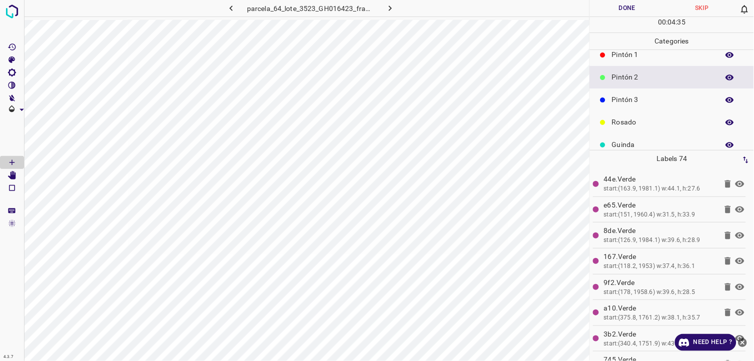
click at [625, 103] on p "Pintón 3" at bounding box center [663, 100] width 102 height 11
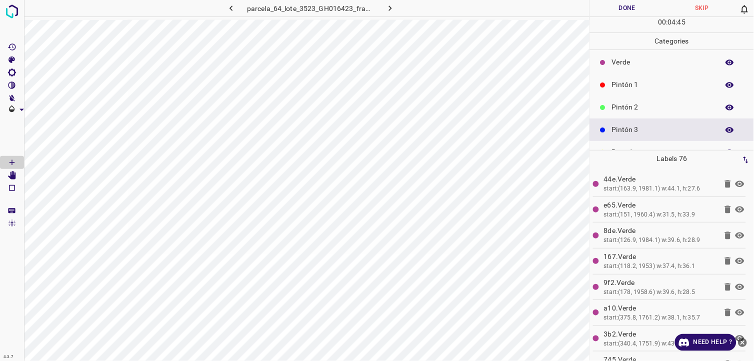
scroll to position [0, 0]
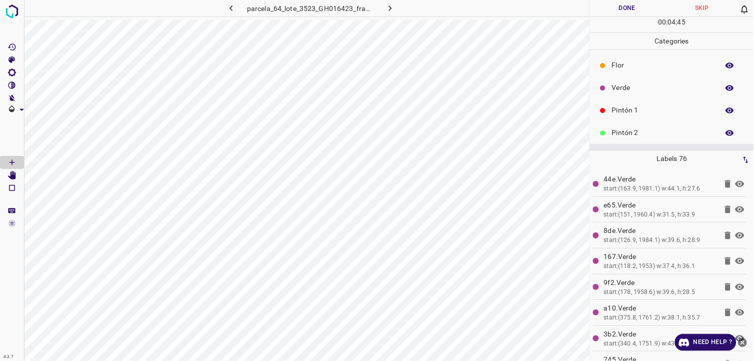
click at [623, 85] on p "Verde" at bounding box center [663, 88] width 102 height 11
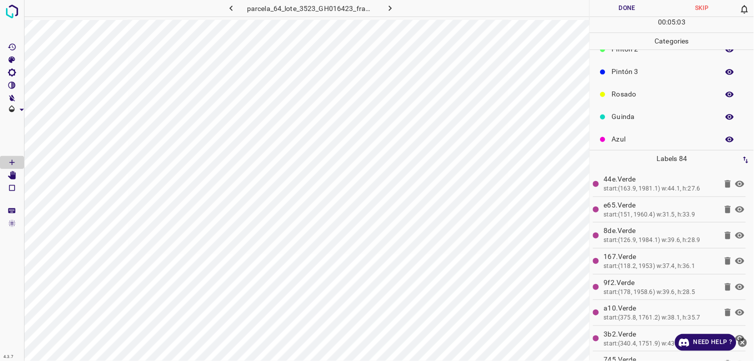
scroll to position [88, 0]
click at [633, 71] on p "Pintón 3" at bounding box center [663, 68] width 102 height 11
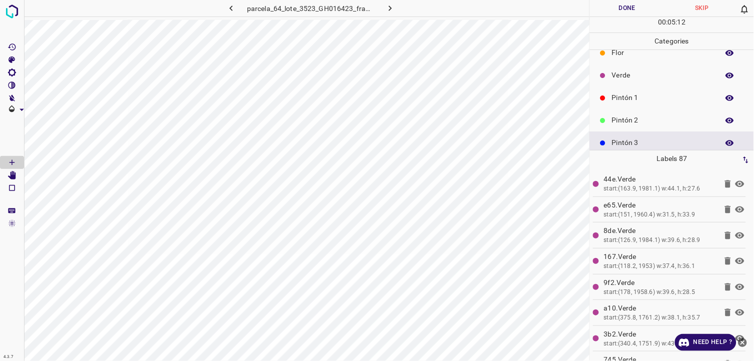
scroll to position [0, 0]
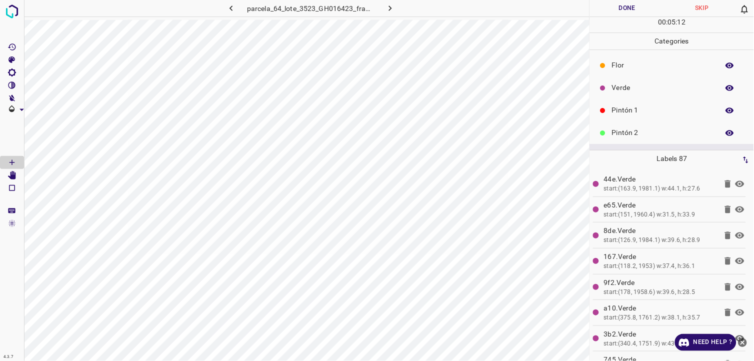
click at [632, 104] on div "Pintón 1" at bounding box center [672, 110] width 164 height 23
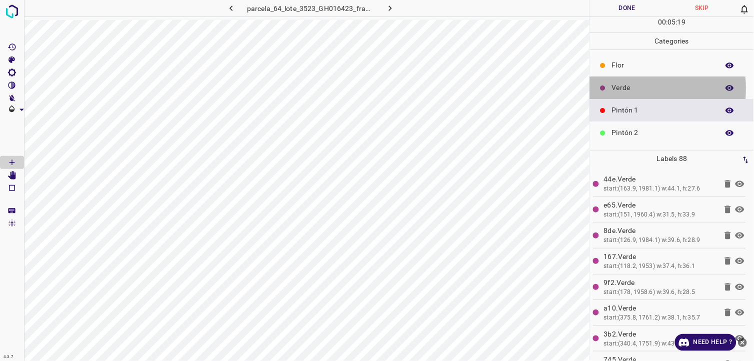
click at [627, 89] on p "Verde" at bounding box center [663, 88] width 102 height 11
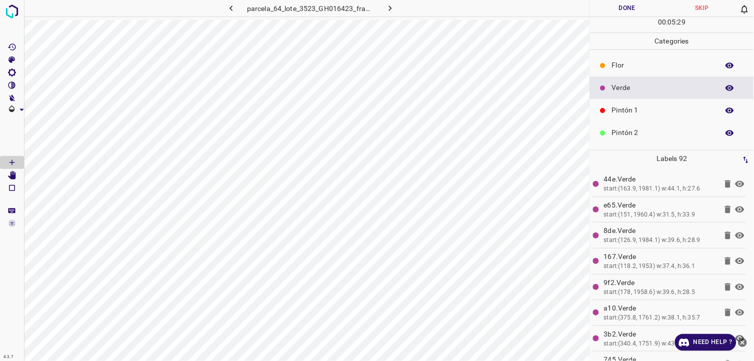
click at [620, 71] on p "Flor" at bounding box center [663, 65] width 102 height 11
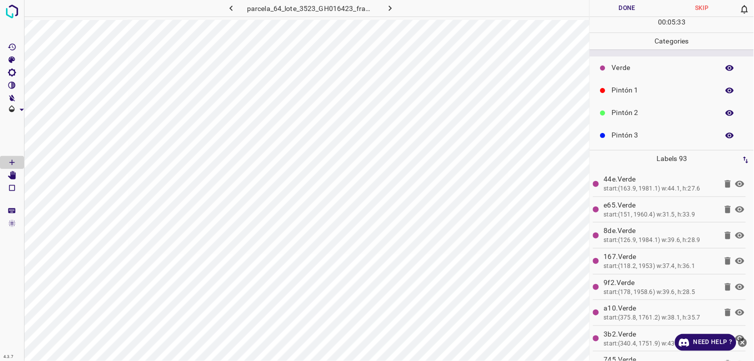
scroll to position [56, 0]
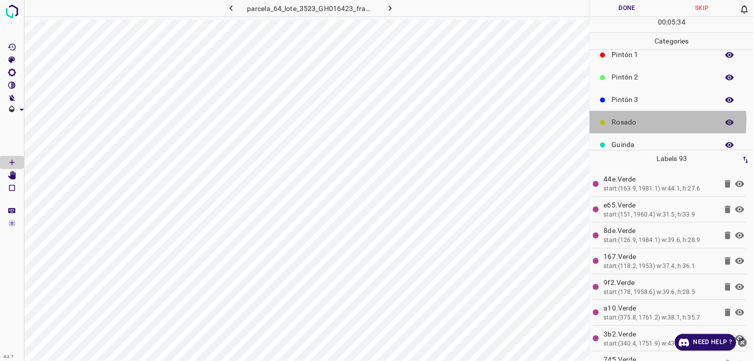
click at [632, 121] on p "Rosado" at bounding box center [663, 122] width 102 height 11
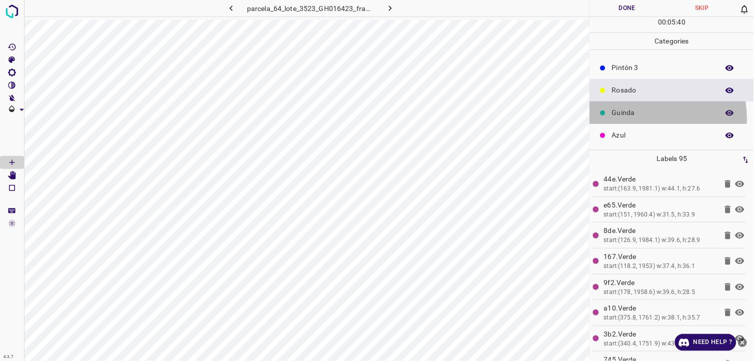
click at [637, 119] on div "Guinda" at bounding box center [672, 113] width 164 height 23
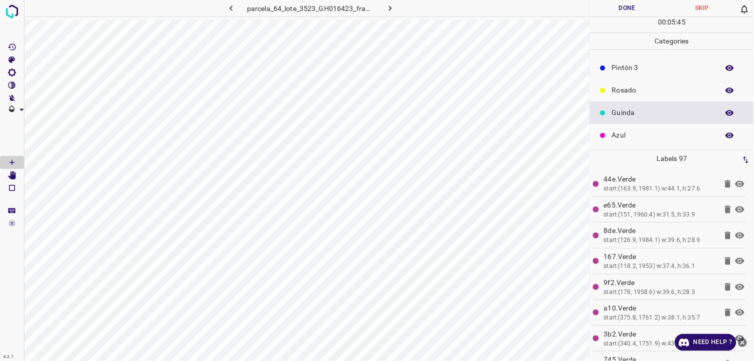
click at [636, 127] on div "Azul" at bounding box center [672, 135] width 164 height 23
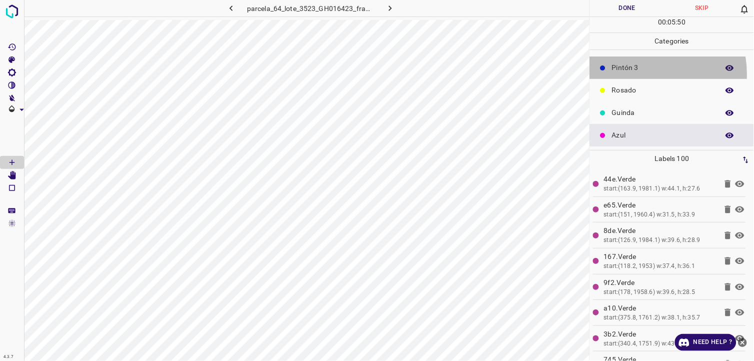
click at [638, 74] on div "Pintón 3" at bounding box center [672, 68] width 164 height 23
